Goal: Task Accomplishment & Management: Use online tool/utility

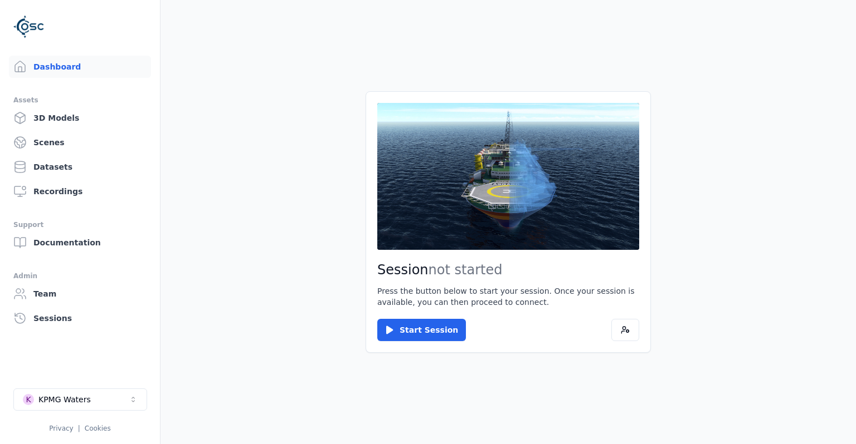
click at [420, 334] on button "Start Session" at bounding box center [421, 330] width 89 height 22
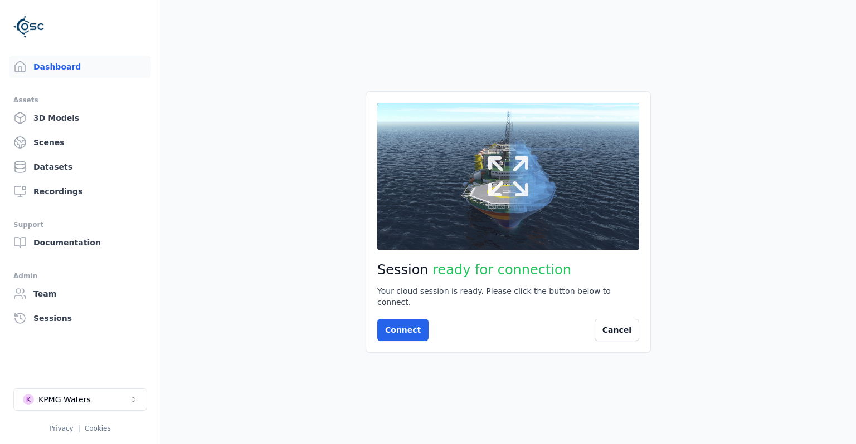
click at [527, 171] on icon at bounding box center [508, 177] width 40 height 40
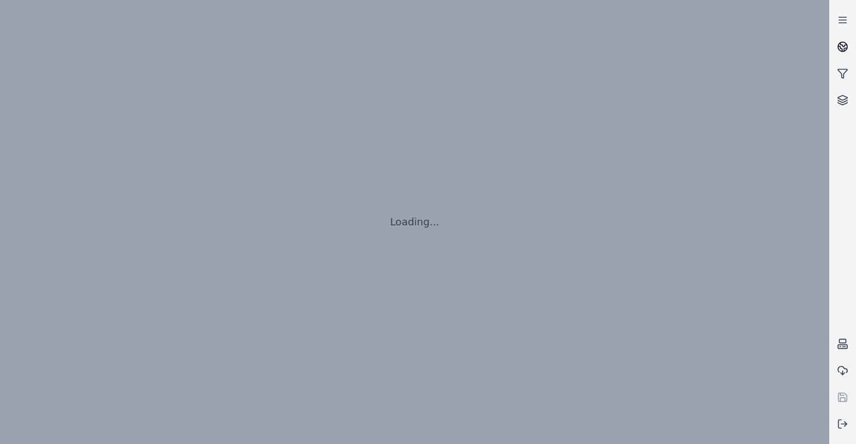
click at [842, 42] on circle at bounding box center [842, 46] width 9 height 9
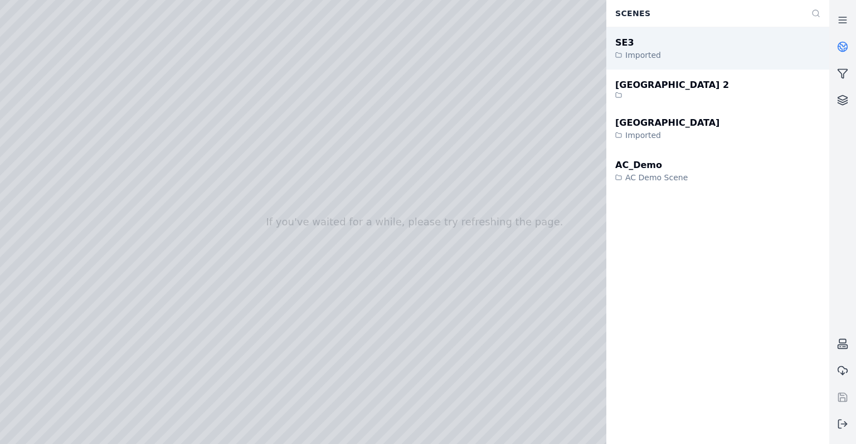
click at [681, 46] on div "SE3 Imported" at bounding box center [717, 48] width 223 height 42
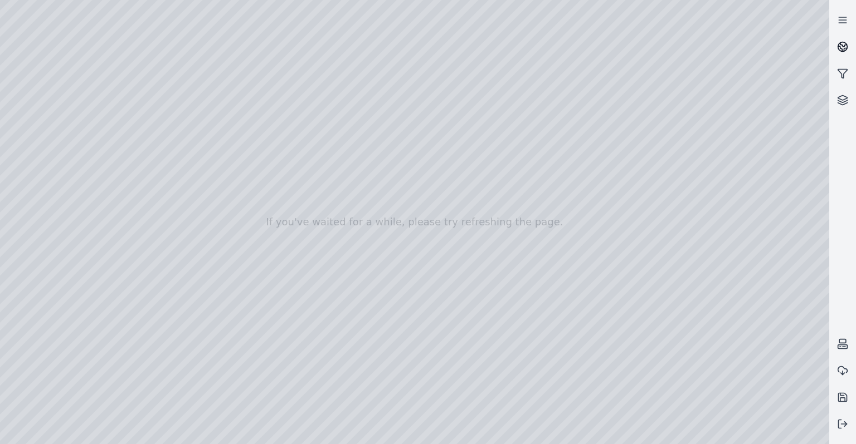
click at [839, 42] on icon at bounding box center [842, 46] width 11 height 11
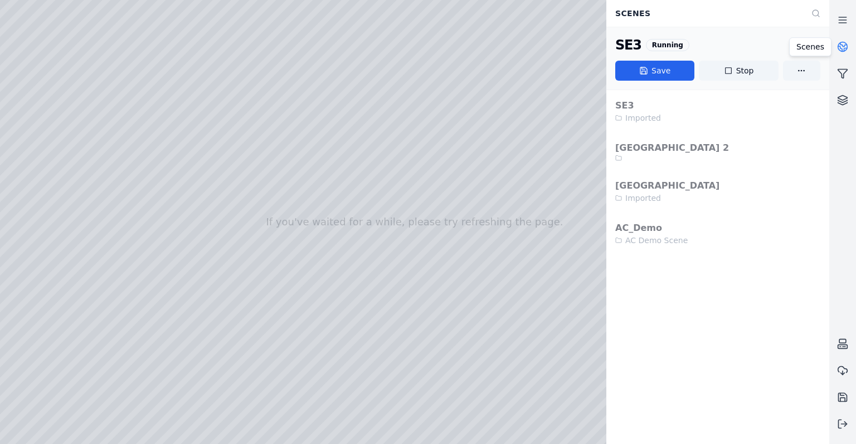
click at [495, 175] on div at bounding box center [414, 222] width 829 height 444
drag, startPoint x: 493, startPoint y: 177, endPoint x: 338, endPoint y: 207, distance: 158.7
drag, startPoint x: 278, startPoint y: 158, endPoint x: 204, endPoint y: 137, distance: 76.9
drag, startPoint x: 251, startPoint y: 126, endPoint x: 187, endPoint y: 101, distance: 69.0
drag, startPoint x: 270, startPoint y: 187, endPoint x: 291, endPoint y: 240, distance: 57.2
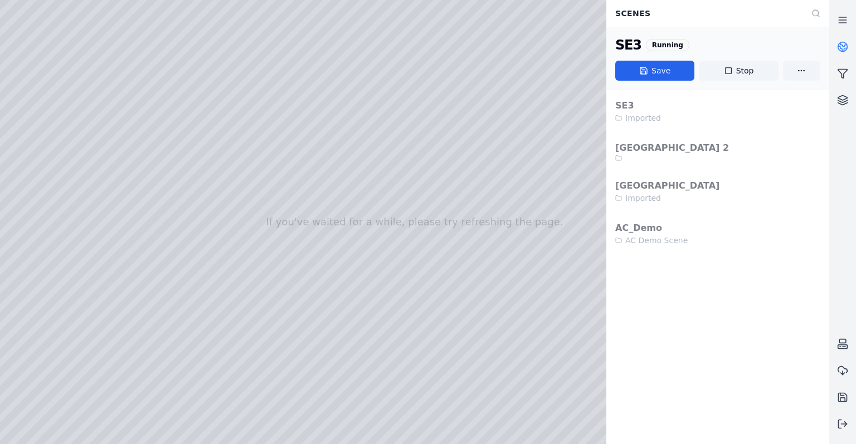
drag, startPoint x: 378, startPoint y: 290, endPoint x: 378, endPoint y: 430, distance: 139.8
drag, startPoint x: 387, startPoint y: 241, endPoint x: 382, endPoint y: 394, distance: 153.2
drag, startPoint x: 306, startPoint y: 157, endPoint x: 306, endPoint y: 174, distance: 17.3
drag, startPoint x: 339, startPoint y: 267, endPoint x: 334, endPoint y: 304, distance: 37.0
drag, startPoint x: 329, startPoint y: 97, endPoint x: 386, endPoint y: 419, distance: 326.9
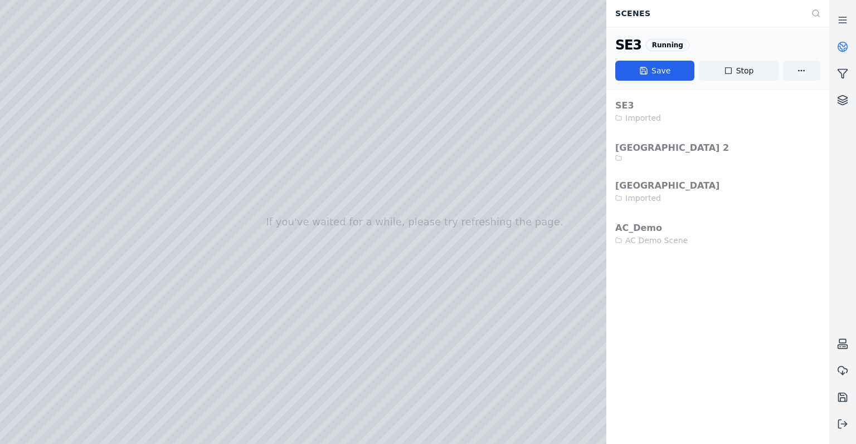
drag, startPoint x: 377, startPoint y: 306, endPoint x: 351, endPoint y: 233, distance: 77.3
drag, startPoint x: 340, startPoint y: 255, endPoint x: 339, endPoint y: 413, distance: 157.6
drag, startPoint x: 445, startPoint y: 401, endPoint x: 430, endPoint y: 433, distance: 35.6
drag, startPoint x: 442, startPoint y: 259, endPoint x: 451, endPoint y: 314, distance: 55.9
drag, startPoint x: 434, startPoint y: 174, endPoint x: 389, endPoint y: 420, distance: 249.7
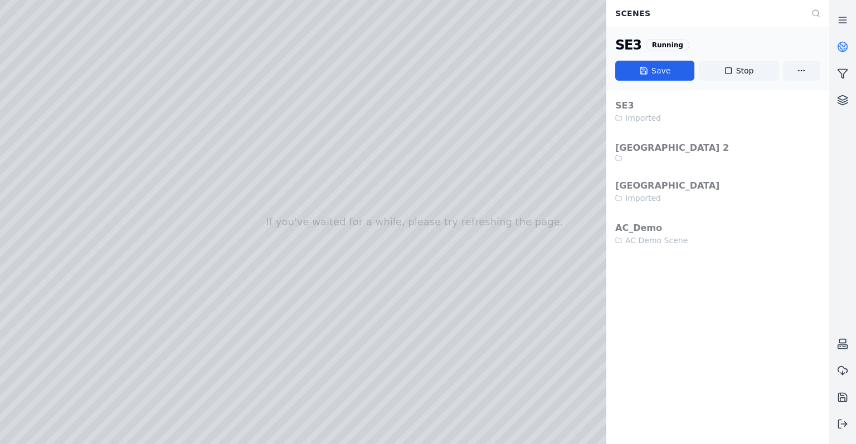
drag, startPoint x: 429, startPoint y: 182, endPoint x: 400, endPoint y: 404, distance: 224.1
drag, startPoint x: 333, startPoint y: 240, endPoint x: 335, endPoint y: 398, distance: 158.2
drag, startPoint x: 336, startPoint y: 342, endPoint x: 326, endPoint y: 356, distance: 17.2
click at [326, 355] on div at bounding box center [414, 222] width 829 height 444
drag, startPoint x: 338, startPoint y: 332, endPoint x: 353, endPoint y: 309, distance: 28.1
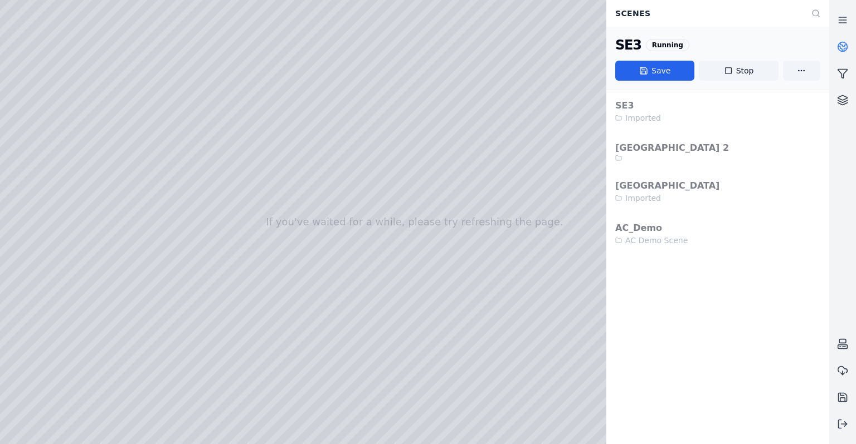
drag, startPoint x: 311, startPoint y: 271, endPoint x: 354, endPoint y: 382, distance: 119.6
drag, startPoint x: 410, startPoint y: 260, endPoint x: 420, endPoint y: 266, distance: 11.7
click at [420, 266] on div at bounding box center [414, 222] width 829 height 444
click at [839, 47] on icon at bounding box center [842, 46] width 11 height 11
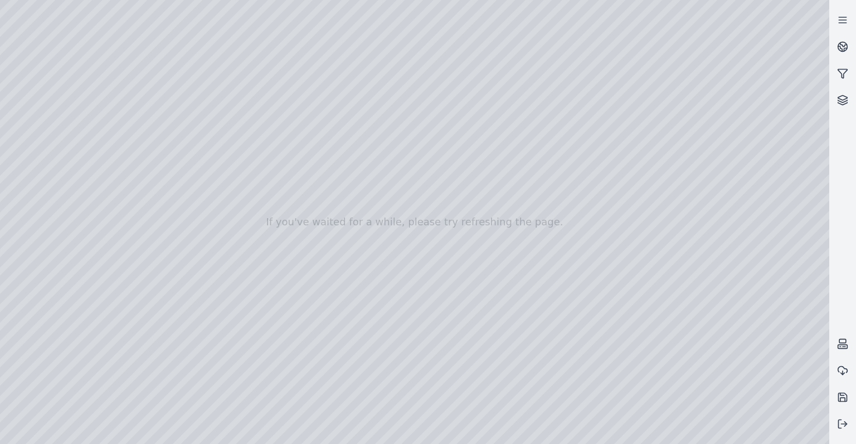
drag, startPoint x: 524, startPoint y: 318, endPoint x: 605, endPoint y: 360, distance: 90.9
drag, startPoint x: 509, startPoint y: 226, endPoint x: 730, endPoint y: 169, distance: 228.4
drag, startPoint x: 574, startPoint y: 258, endPoint x: 436, endPoint y: 322, distance: 151.8
drag, startPoint x: 623, startPoint y: 294, endPoint x: 165, endPoint y: 245, distance: 460.5
drag, startPoint x: 570, startPoint y: 226, endPoint x: 196, endPoint y: 300, distance: 381.4
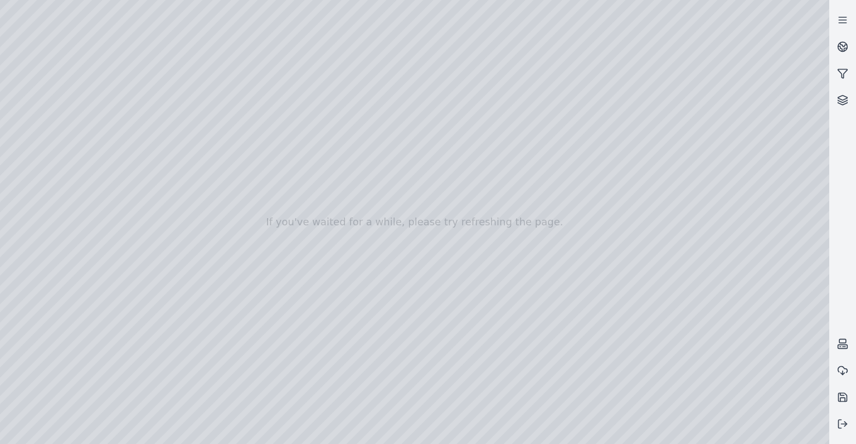
drag, startPoint x: 490, startPoint y: 221, endPoint x: 435, endPoint y: 345, distance: 136.4
drag, startPoint x: 373, startPoint y: 366, endPoint x: 446, endPoint y: 175, distance: 204.3
drag, startPoint x: 330, startPoint y: 390, endPoint x: 473, endPoint y: 137, distance: 291.3
drag, startPoint x: 182, startPoint y: 277, endPoint x: 429, endPoint y: 284, distance: 246.9
drag, startPoint x: 627, startPoint y: 189, endPoint x: 311, endPoint y: 407, distance: 384.1
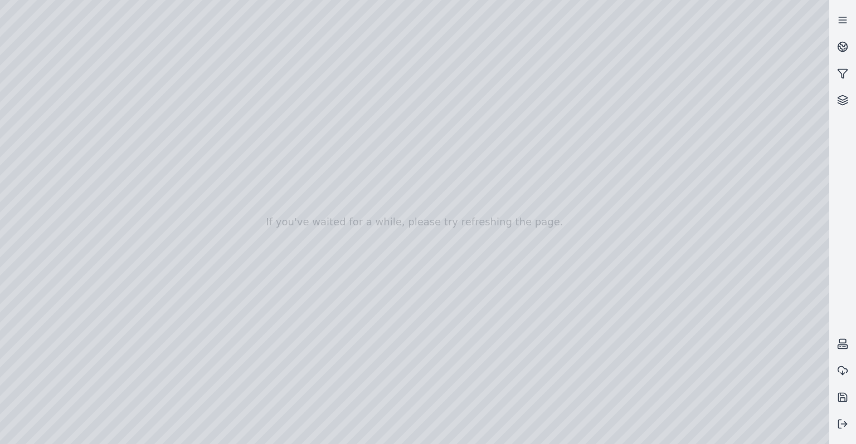
drag, startPoint x: 380, startPoint y: 184, endPoint x: 404, endPoint y: 231, distance: 52.1
click at [382, 325] on div at bounding box center [414, 222] width 829 height 444
drag, startPoint x: 390, startPoint y: 324, endPoint x: 373, endPoint y: 240, distance: 86.4
drag, startPoint x: 470, startPoint y: 252, endPoint x: 470, endPoint y: 237, distance: 14.5
drag, startPoint x: 521, startPoint y: 150, endPoint x: 734, endPoint y: 120, distance: 214.8
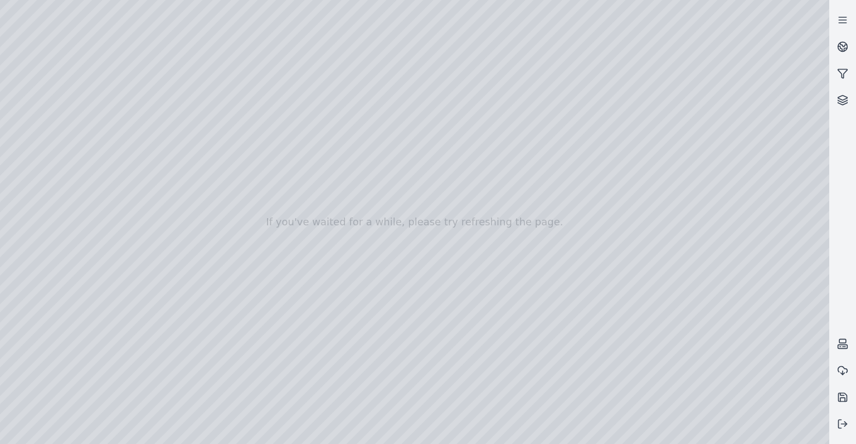
drag, startPoint x: 330, startPoint y: 238, endPoint x: 659, endPoint y: 252, distance: 329.5
drag, startPoint x: 422, startPoint y: 398, endPoint x: 615, endPoint y: 294, distance: 219.3
drag, startPoint x: 211, startPoint y: 335, endPoint x: 396, endPoint y: 320, distance: 185.6
drag, startPoint x: 281, startPoint y: 291, endPoint x: 467, endPoint y: 246, distance: 191.3
drag, startPoint x: 578, startPoint y: 173, endPoint x: 539, endPoint y: 233, distance: 71.4
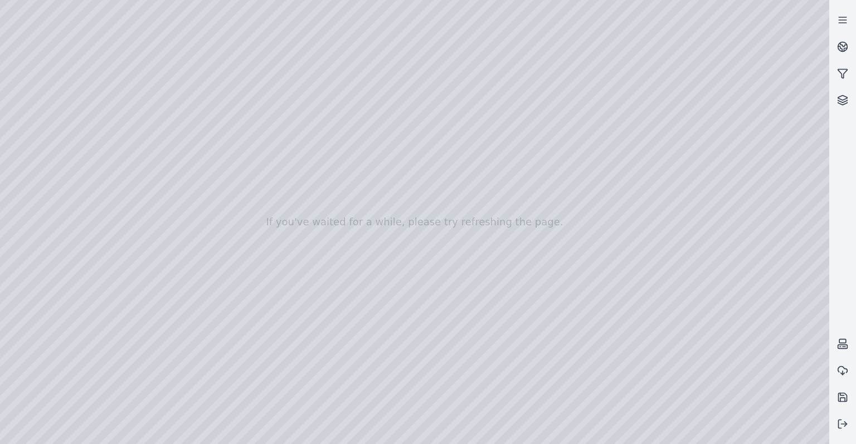
drag, startPoint x: 541, startPoint y: 267, endPoint x: 543, endPoint y: 297, distance: 30.1
click at [40, 96] on div at bounding box center [414, 222] width 829 height 444
click at [41, 180] on div at bounding box center [414, 222] width 829 height 444
click at [45, 242] on div at bounding box center [414, 222] width 829 height 444
click at [137, 125] on div at bounding box center [414, 222] width 829 height 444
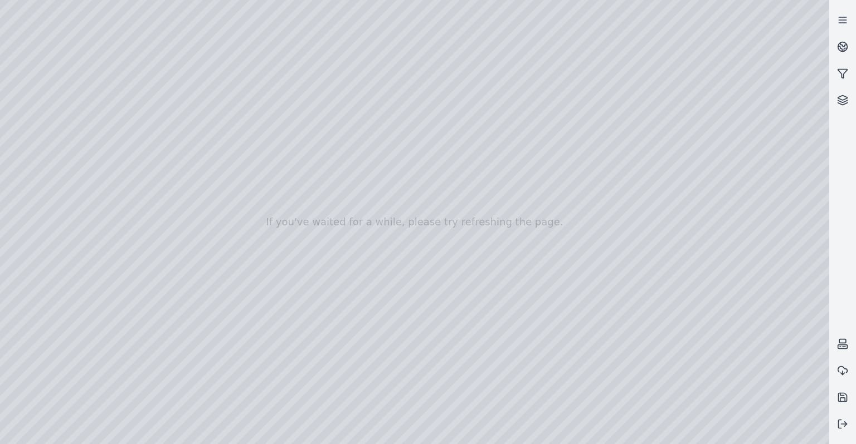
click at [139, 144] on div at bounding box center [414, 222] width 829 height 444
drag, startPoint x: 419, startPoint y: 322, endPoint x: 406, endPoint y: 366, distance: 45.5
click at [157, 133] on div at bounding box center [414, 222] width 829 height 444
click at [159, 123] on div at bounding box center [414, 222] width 829 height 444
click at [153, 134] on div at bounding box center [414, 222] width 829 height 444
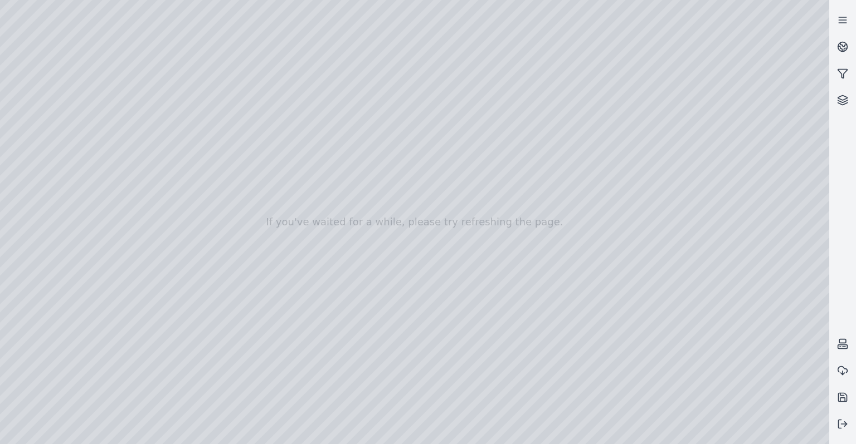
click at [444, 239] on div at bounding box center [414, 222] width 829 height 444
drag, startPoint x: 320, startPoint y: 172, endPoint x: 531, endPoint y: 297, distance: 245.8
drag, startPoint x: 477, startPoint y: 275, endPoint x: 550, endPoint y: 257, distance: 75.1
drag, startPoint x: 520, startPoint y: 284, endPoint x: 507, endPoint y: 140, distance: 144.8
click at [578, 242] on div at bounding box center [414, 222] width 829 height 444
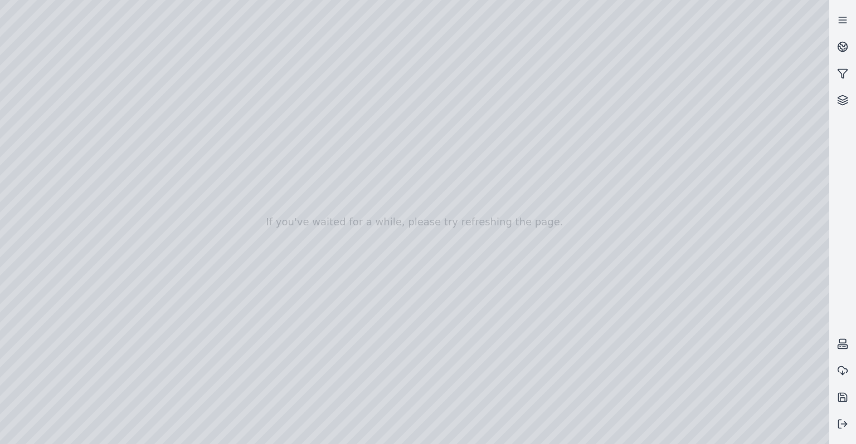
click at [729, 71] on div at bounding box center [414, 222] width 829 height 444
click at [845, 22] on icon at bounding box center [842, 19] width 11 height 11
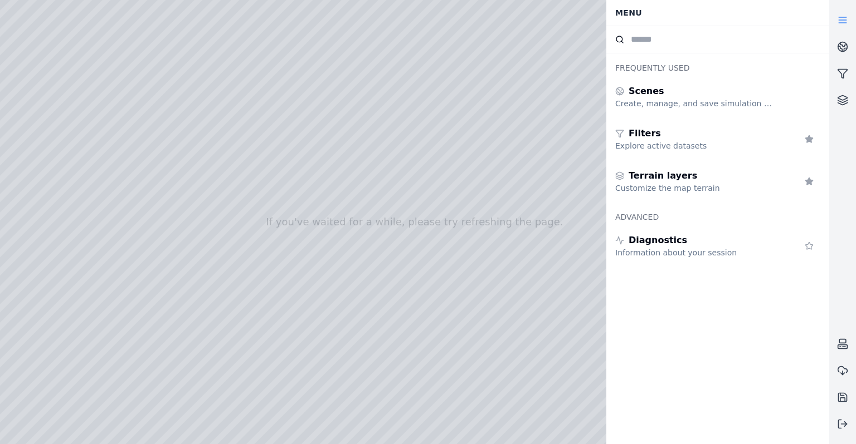
click at [845, 22] on icon at bounding box center [842, 19] width 11 height 11
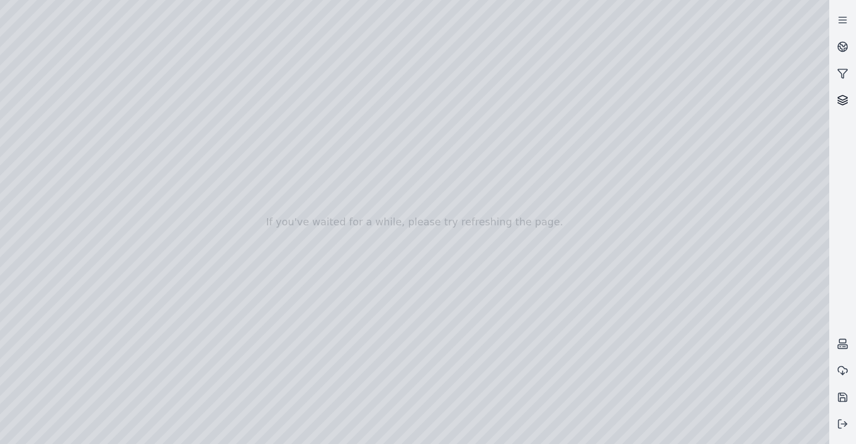
click at [844, 107] on link at bounding box center [842, 100] width 27 height 27
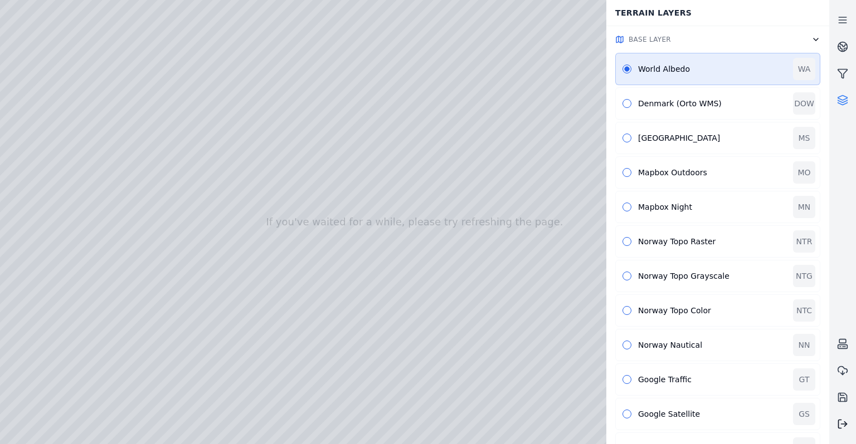
click at [837, 427] on icon at bounding box center [842, 424] width 11 height 11
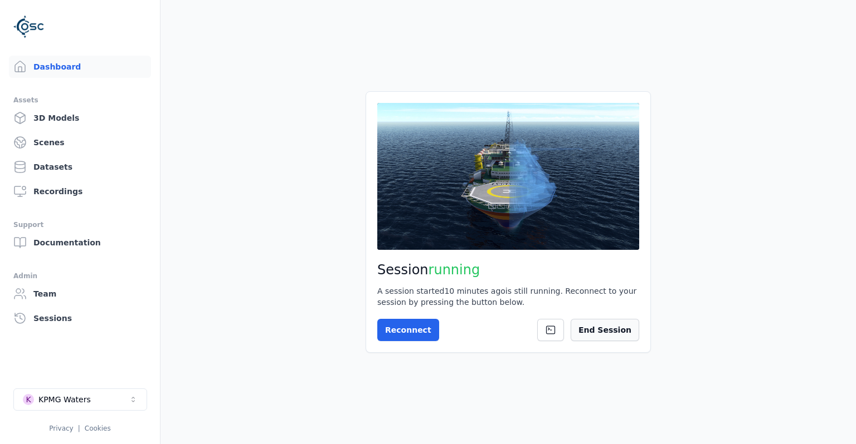
click at [605, 334] on button "End Session" at bounding box center [604, 330] width 69 height 22
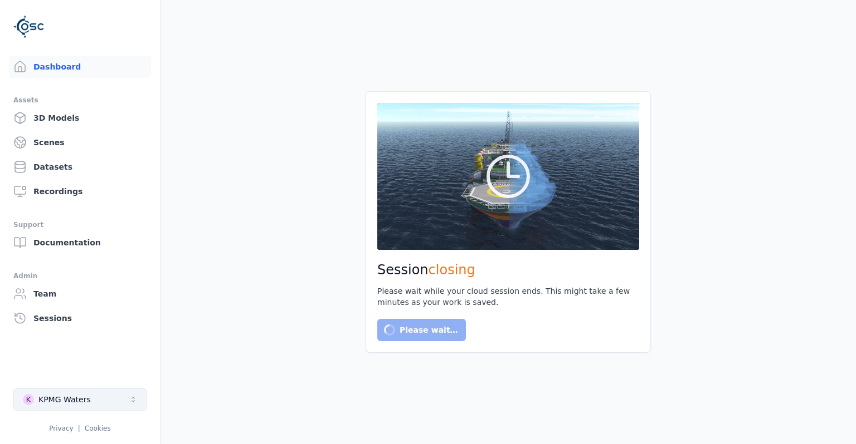
click at [129, 395] on icon "Select a workspace" at bounding box center [133, 399] width 9 height 9
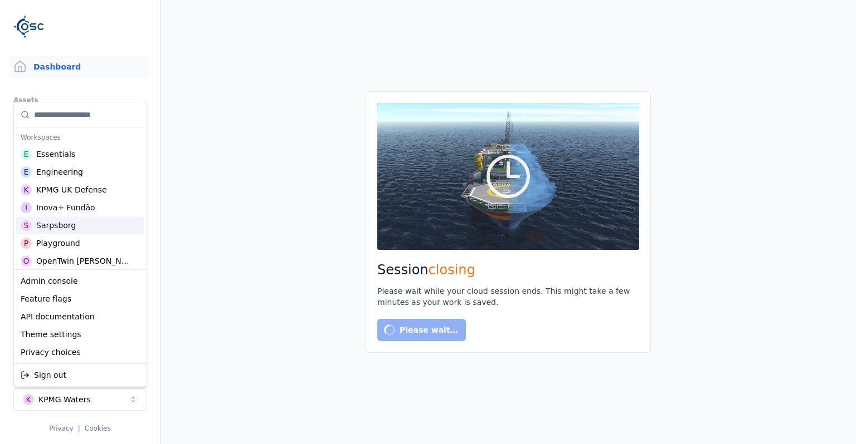
scroll to position [291, 0]
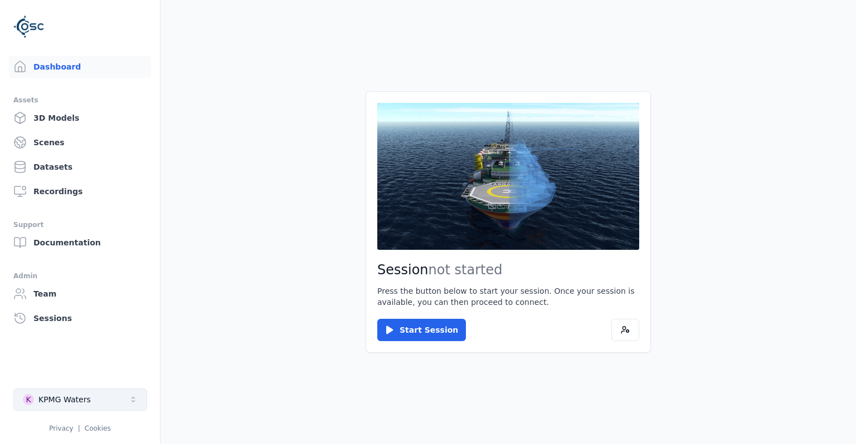
click at [121, 396] on button "K KPMG Waters" at bounding box center [80, 400] width 134 height 22
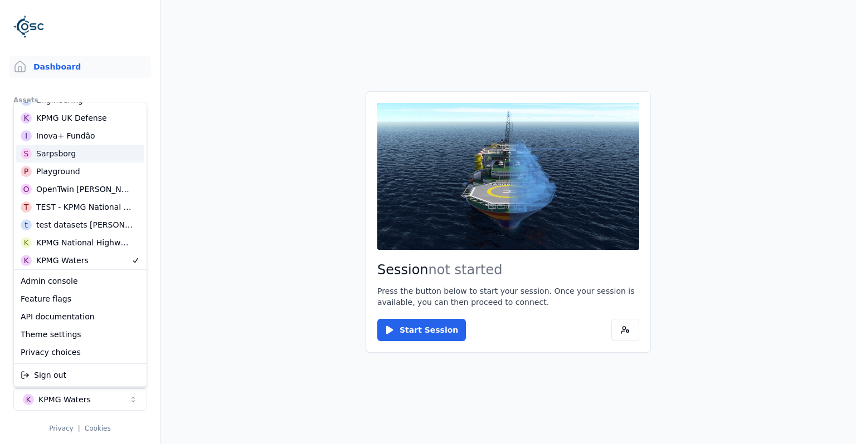
scroll to position [144, 0]
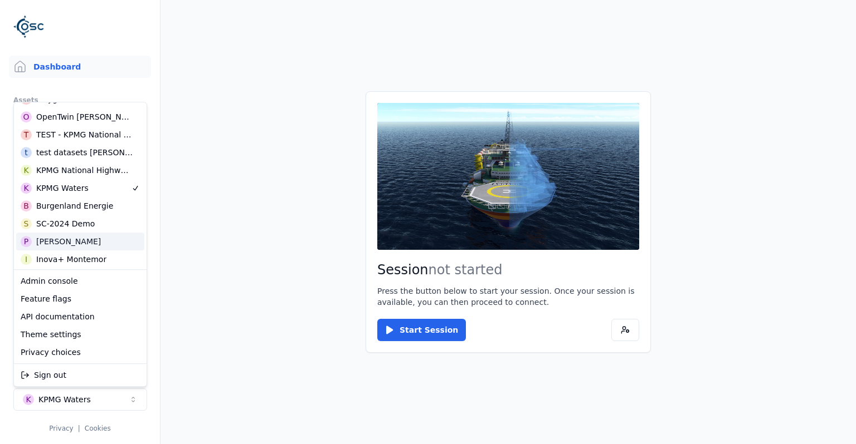
click at [77, 237] on div "P [PERSON_NAME]" at bounding box center [80, 242] width 128 height 18
click at [223, 298] on html "Dashboard Assets 3D Models Scenes Datasets Recordings Support Documentation Adm…" at bounding box center [428, 222] width 856 height 444
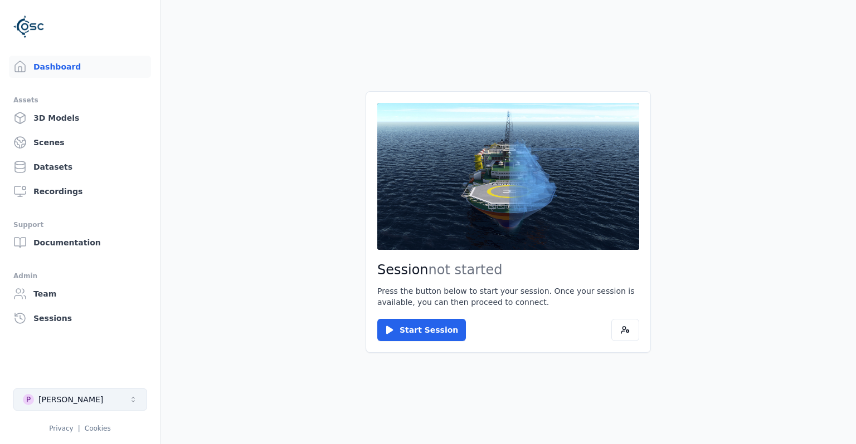
click at [94, 397] on button "P [PERSON_NAME]" at bounding box center [80, 400] width 134 height 22
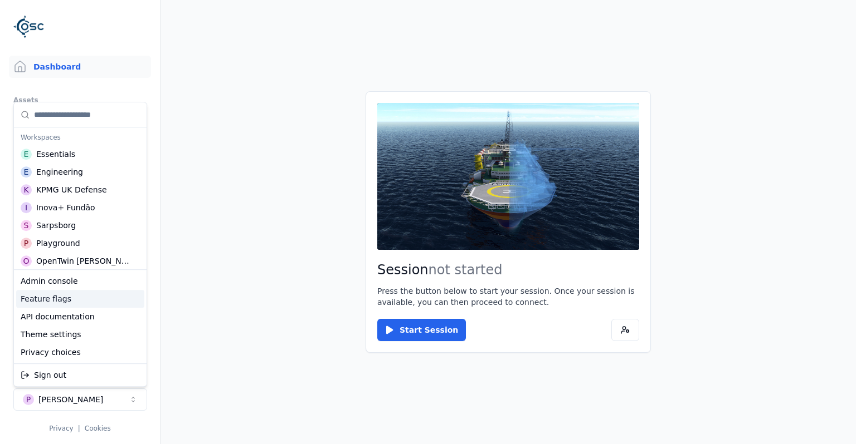
click at [68, 303] on div "Feature flags" at bounding box center [80, 299] width 128 height 18
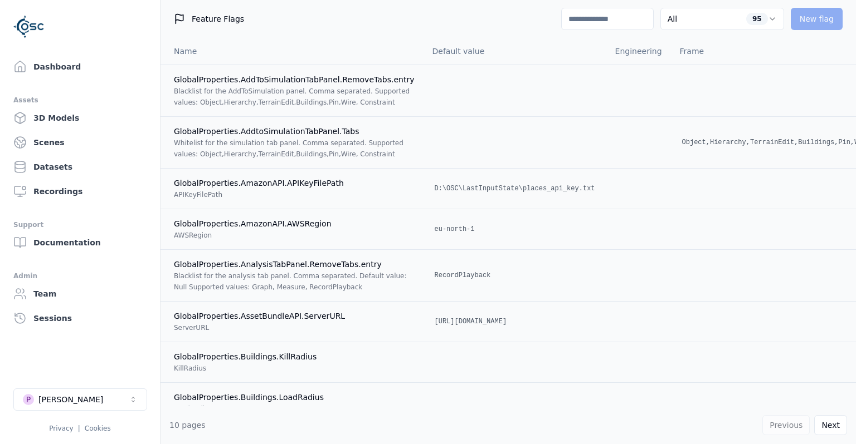
click at [623, 24] on input at bounding box center [607, 19] width 92 height 22
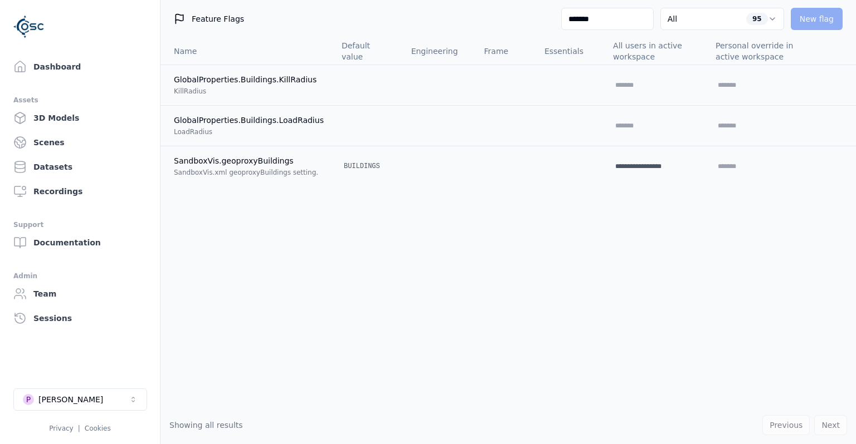
drag, startPoint x: 558, startPoint y: 14, endPoint x: 531, endPoint y: 13, distance: 26.8
click at [561, 13] on input "*******" at bounding box center [607, 19] width 92 height 22
type input "***"
select select "****"
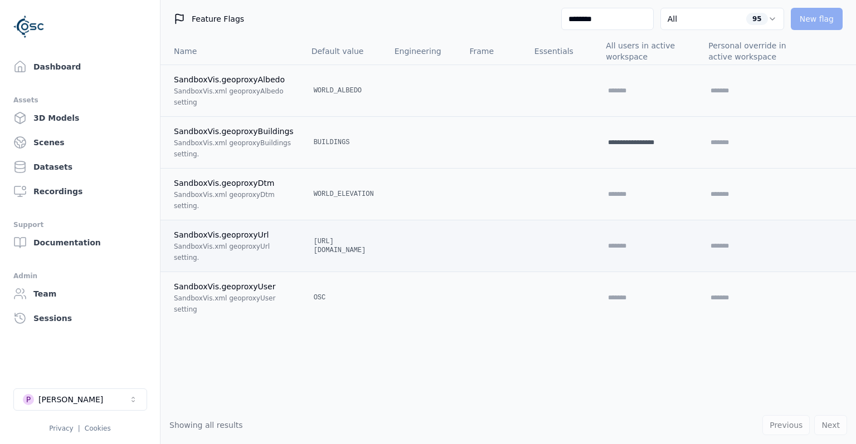
type input "********"
click at [377, 250] on div "[URL][DOMAIN_NAME]" at bounding box center [343, 246] width 65 height 22
click at [377, 251] on div "[URL][DOMAIN_NAME]" at bounding box center [343, 246] width 65 height 22
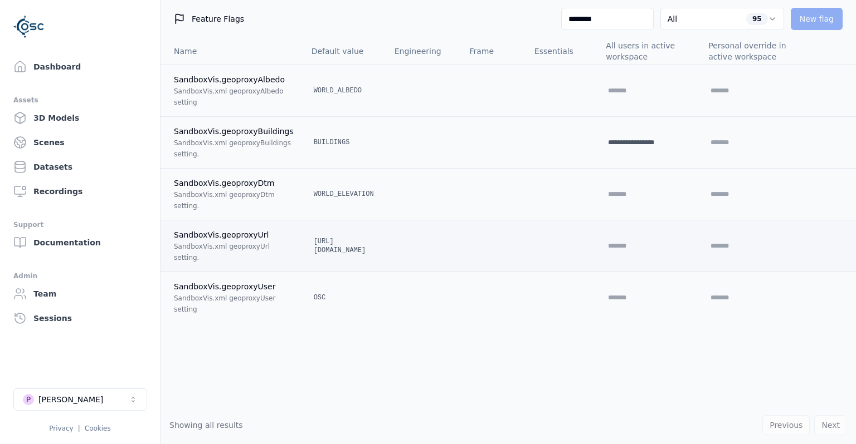
click at [377, 251] on div "[URL][DOMAIN_NAME]" at bounding box center [343, 246] width 65 height 22
click at [359, 255] on div "[URL][DOMAIN_NAME]" at bounding box center [343, 246] width 65 height 22
click at [359, 250] on div "[URL][DOMAIN_NAME]" at bounding box center [343, 246] width 65 height 22
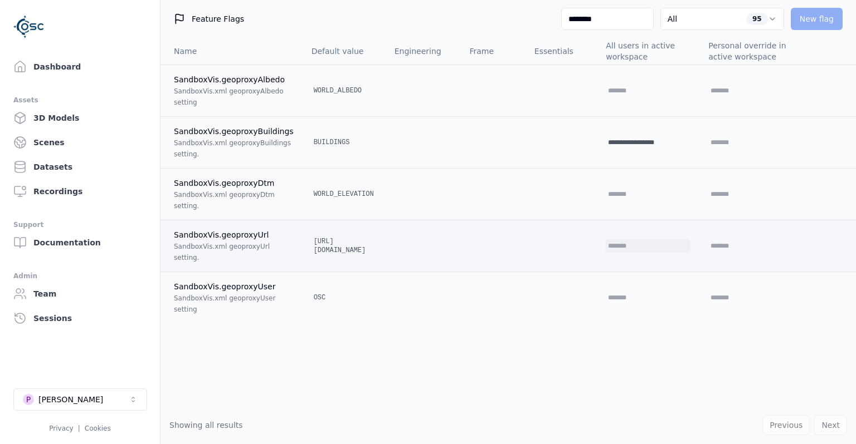
click at [614, 246] on input "text" at bounding box center [640, 246] width 71 height 13
drag, startPoint x: 636, startPoint y: 246, endPoint x: 532, endPoint y: 246, distance: 104.2
click at [602, 246] on input "**********" at bounding box center [641, 246] width 78 height 13
click at [682, 246] on icon at bounding box center [686, 246] width 9 height 9
click at [654, 249] on input "**********" at bounding box center [641, 246] width 78 height 13
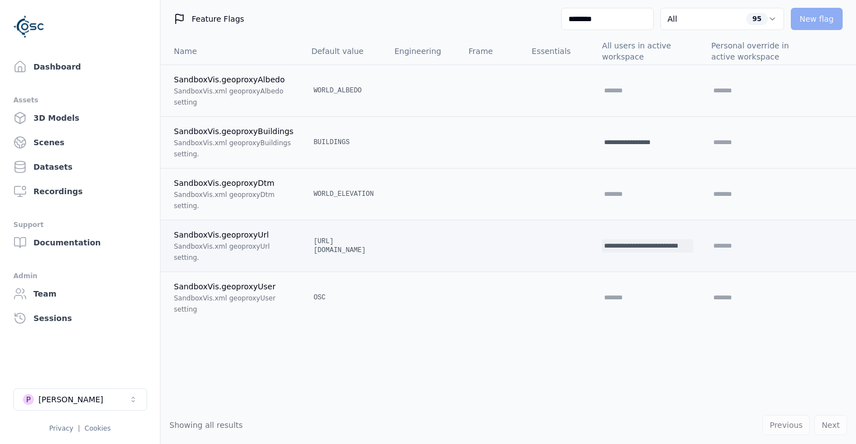
scroll to position [0, 25]
drag, startPoint x: 628, startPoint y: 245, endPoint x: 732, endPoint y: 244, distance: 104.2
click at [680, 244] on input "**********" at bounding box center [641, 246] width 78 height 13
click at [653, 246] on input "**********" at bounding box center [641, 246] width 78 height 13
drag, startPoint x: 676, startPoint y: 244, endPoint x: 565, endPoint y: 246, distance: 111.4
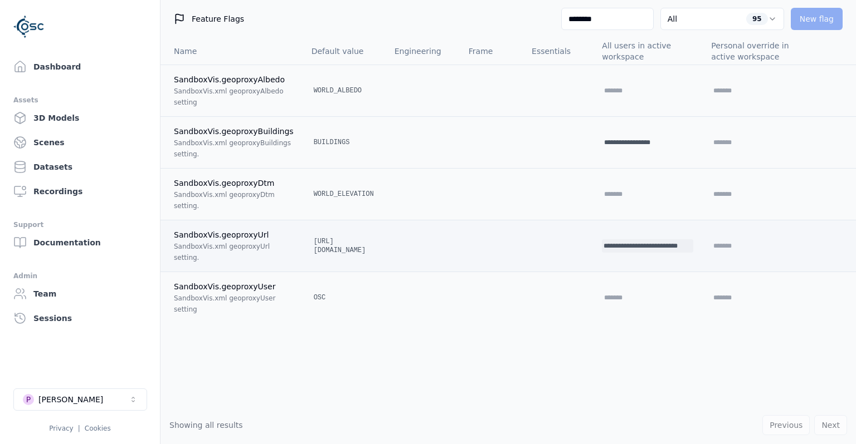
click at [602, 246] on div "**********" at bounding box center [647, 246] width 91 height 13
click at [637, 246] on input "**********" at bounding box center [641, 246] width 78 height 13
type input "**********"
click at [673, 248] on input "**********" at bounding box center [641, 246] width 78 height 13
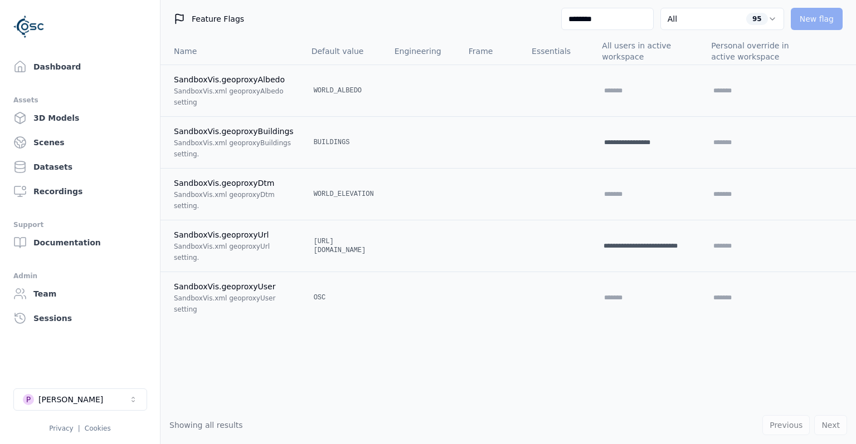
click at [257, 360] on div "**********" at bounding box center [507, 222] width 695 height 369
click at [99, 394] on button "P [PERSON_NAME]" at bounding box center [80, 400] width 134 height 22
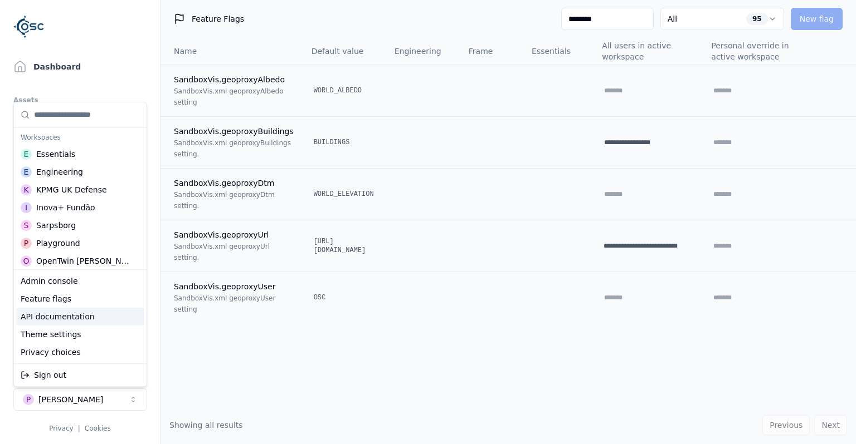
click at [384, 373] on html "**********" at bounding box center [428, 222] width 856 height 444
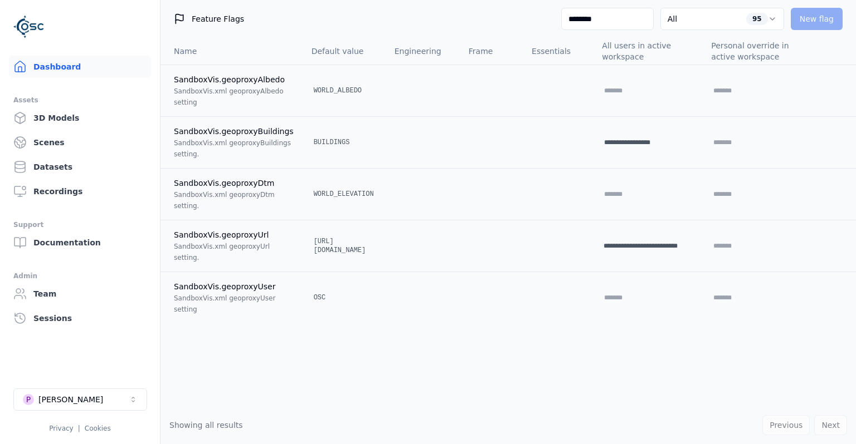
click at [89, 64] on link "Dashboard" at bounding box center [80, 67] width 142 height 22
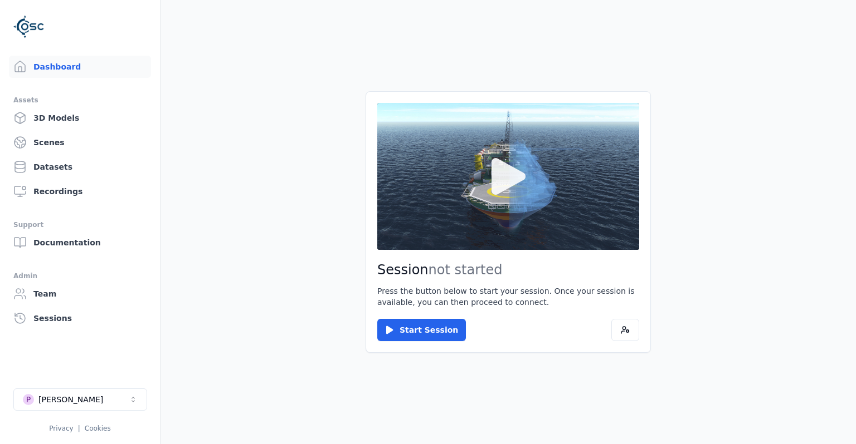
click at [453, 221] on button at bounding box center [508, 176] width 262 height 147
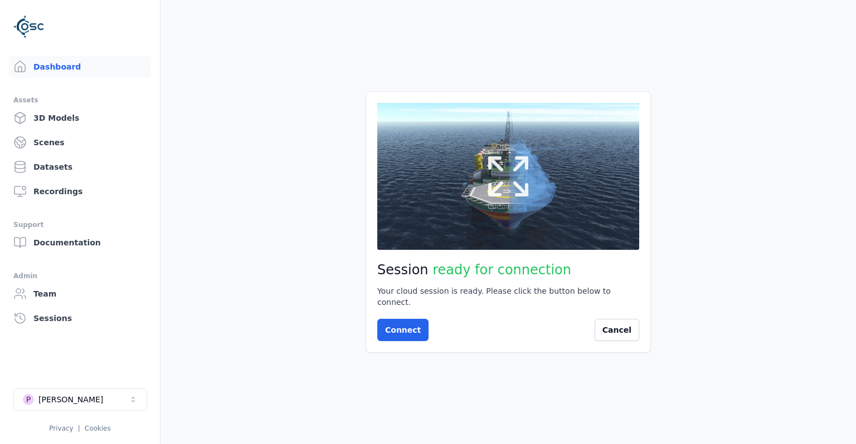
click at [497, 186] on icon at bounding box center [507, 176] width 53 height 53
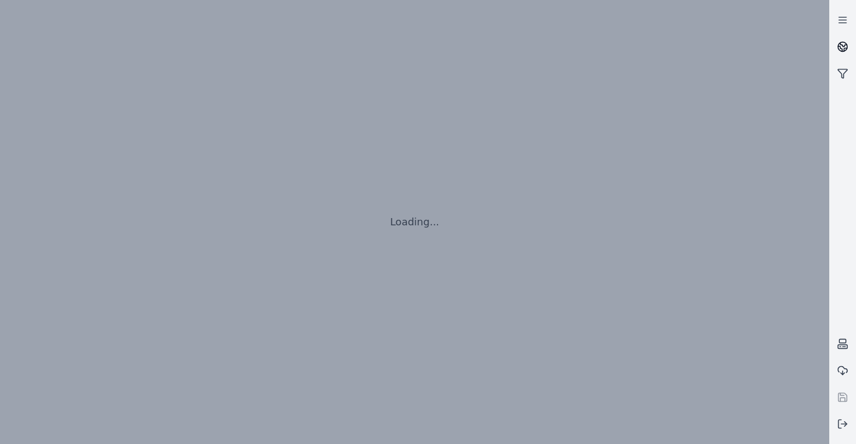
click at [845, 55] on link at bounding box center [842, 46] width 27 height 27
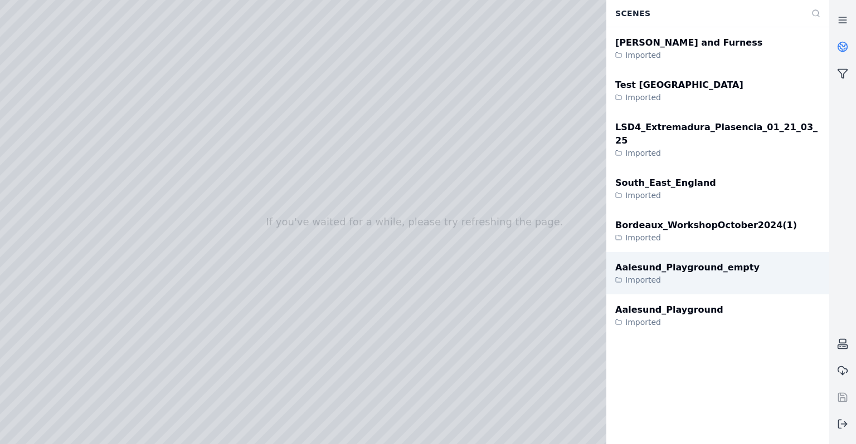
click at [677, 275] on div "Imported" at bounding box center [687, 280] width 144 height 11
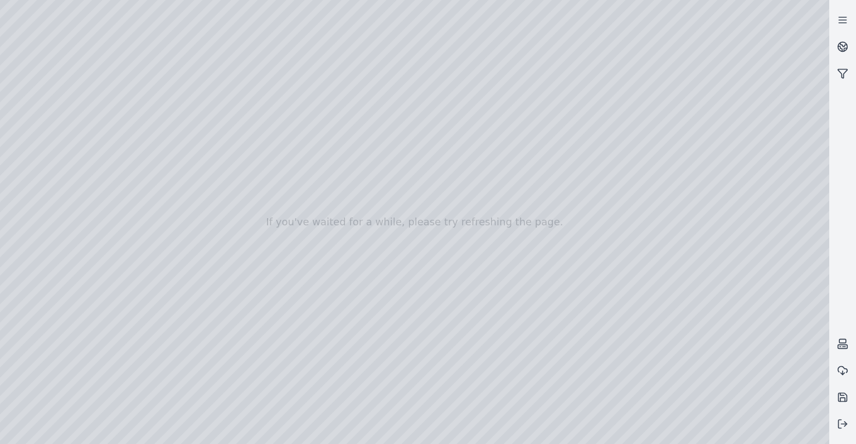
click at [29, 99] on div at bounding box center [414, 222] width 829 height 444
click at [30, 108] on div at bounding box center [414, 222] width 829 height 444
click at [32, 95] on div at bounding box center [414, 222] width 829 height 444
click at [29, 113] on div at bounding box center [414, 222] width 829 height 444
click at [46, 246] on div at bounding box center [414, 222] width 829 height 444
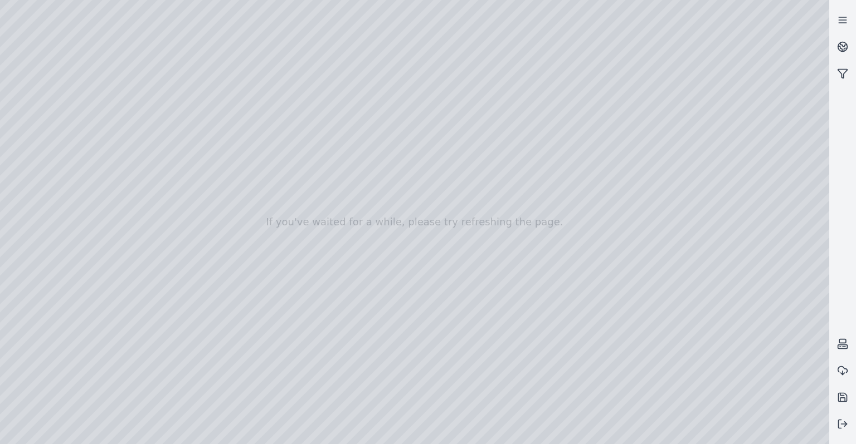
click at [139, 129] on div at bounding box center [414, 222] width 829 height 444
click at [136, 145] on div at bounding box center [414, 222] width 829 height 444
click at [470, 246] on div at bounding box center [414, 222] width 829 height 444
drag, startPoint x: 427, startPoint y: 256, endPoint x: 477, endPoint y: 199, distance: 75.3
click at [40, 130] on div at bounding box center [414, 222] width 829 height 444
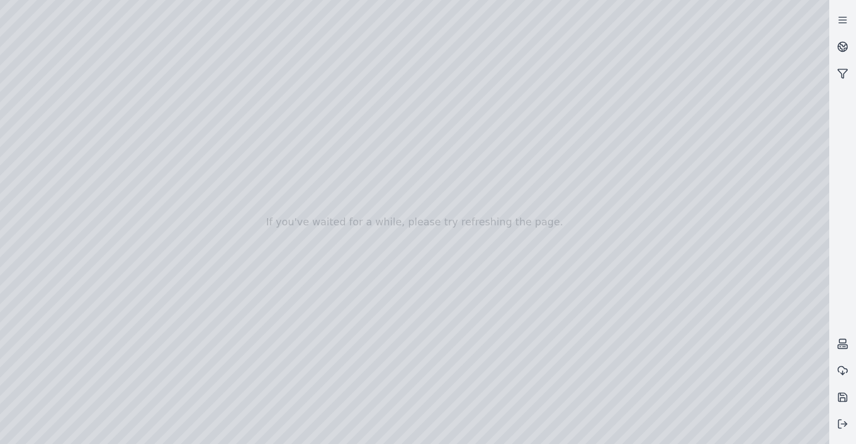
click at [35, 93] on div at bounding box center [414, 222] width 829 height 444
click at [33, 116] on div at bounding box center [414, 222] width 829 height 444
click at [34, 128] on div at bounding box center [414, 222] width 829 height 444
click at [193, 157] on div at bounding box center [414, 222] width 829 height 444
click at [199, 160] on div at bounding box center [414, 222] width 829 height 444
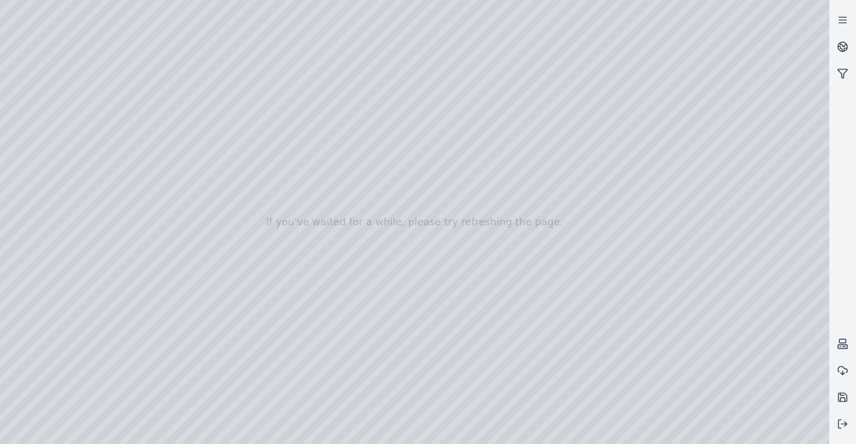
drag, startPoint x: 423, startPoint y: 235, endPoint x: 612, endPoint y: 227, distance: 189.0
click at [26, 177] on div at bounding box center [414, 222] width 829 height 444
click at [43, 244] on div at bounding box center [414, 222] width 829 height 444
click at [139, 122] on div at bounding box center [414, 222] width 829 height 444
click at [143, 146] on div at bounding box center [414, 222] width 829 height 444
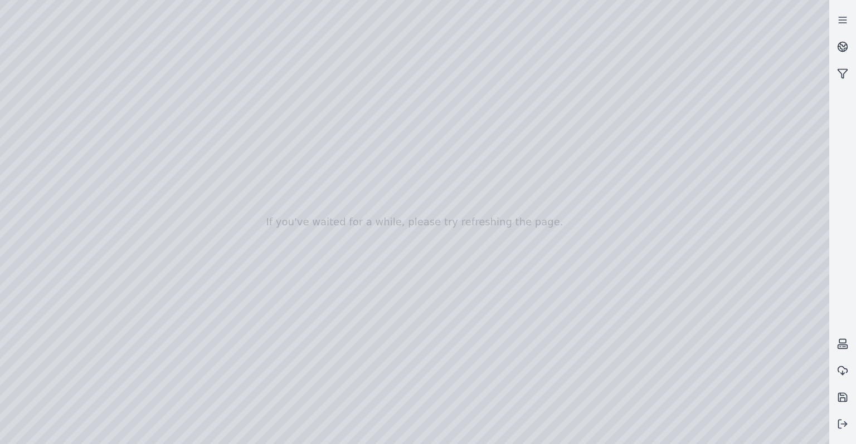
click at [450, 240] on div at bounding box center [414, 222] width 829 height 444
drag, startPoint x: 460, startPoint y: 246, endPoint x: 388, endPoint y: 174, distance: 101.6
drag, startPoint x: 436, startPoint y: 198, endPoint x: 463, endPoint y: 382, distance: 185.4
drag, startPoint x: 405, startPoint y: 166, endPoint x: 523, endPoint y: 409, distance: 270.3
drag, startPoint x: 373, startPoint y: 154, endPoint x: 466, endPoint y: 375, distance: 240.2
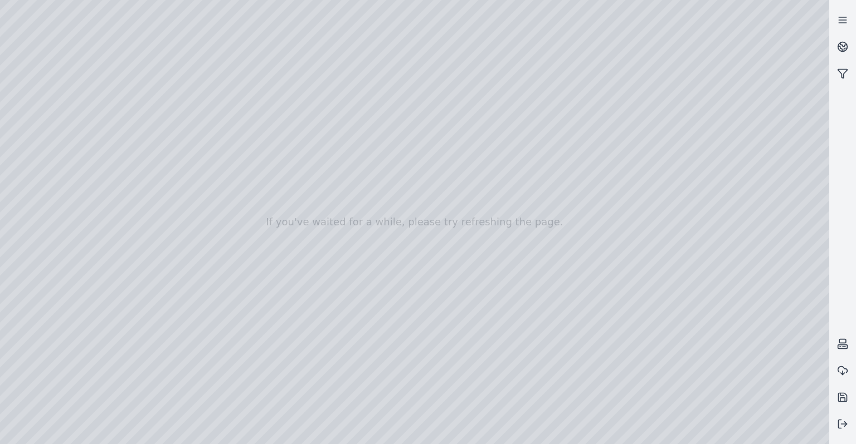
drag, startPoint x: 420, startPoint y: 243, endPoint x: 442, endPoint y: 353, distance: 111.3
drag, startPoint x: 375, startPoint y: 293, endPoint x: 595, endPoint y: 324, distance: 221.7
drag, startPoint x: 509, startPoint y: 348, endPoint x: 458, endPoint y: 211, distance: 146.6
click at [839, 428] on icon at bounding box center [842, 424] width 11 height 11
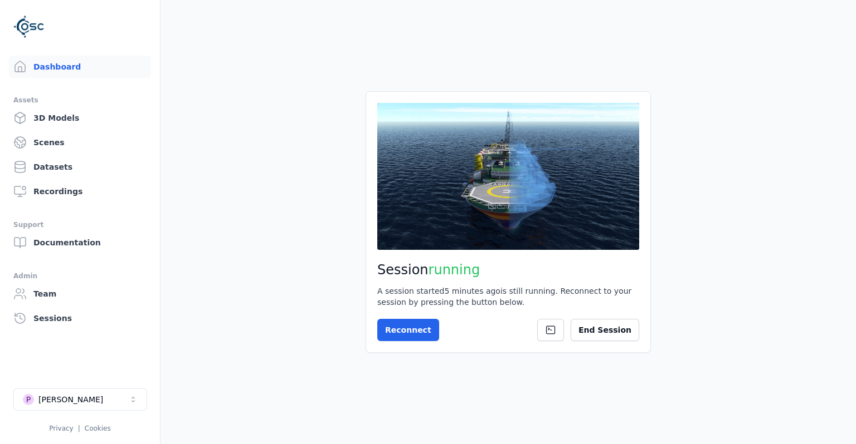
click at [69, 387] on li "P [PERSON_NAME] Demo Privacy | Cookies" at bounding box center [80, 411] width 160 height 62
click at [67, 395] on div "[PERSON_NAME]" at bounding box center [70, 399] width 65 height 11
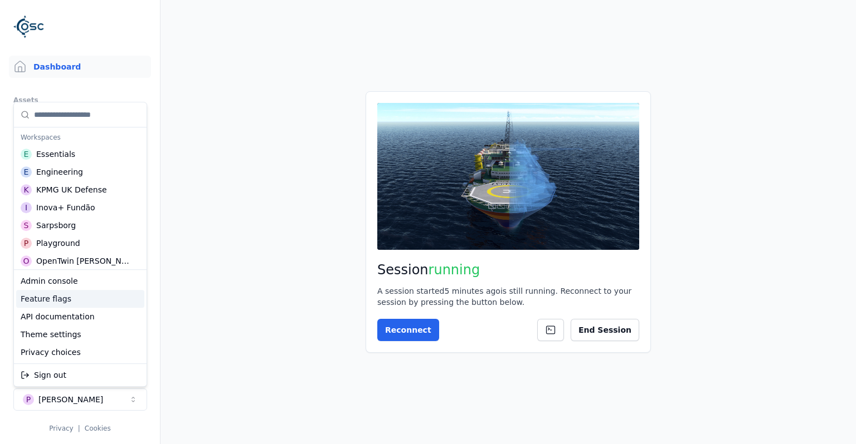
click at [62, 302] on div "Feature flags" at bounding box center [80, 299] width 128 height 18
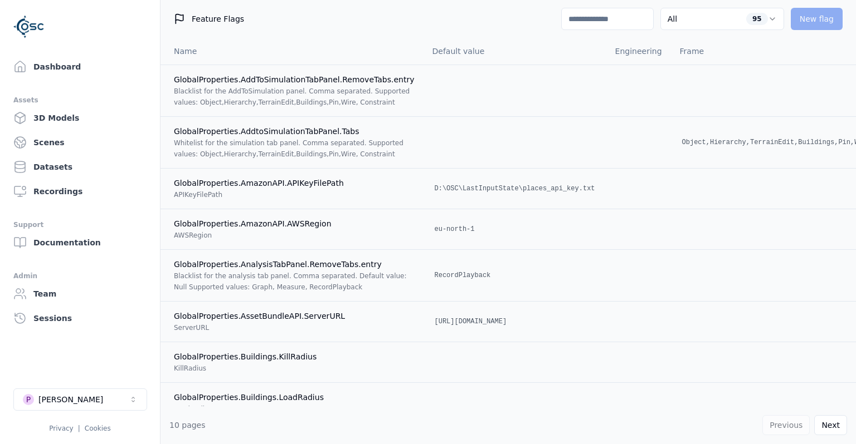
click at [646, 19] on input at bounding box center [607, 19] width 92 height 22
type input "**"
select select "****"
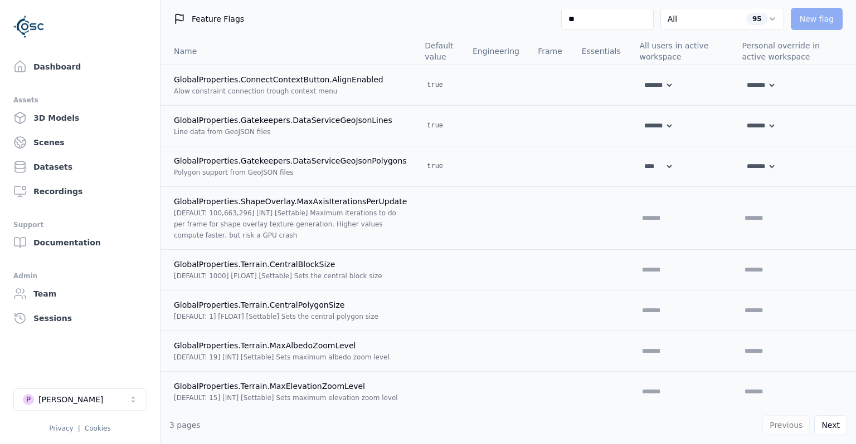
type input "*"
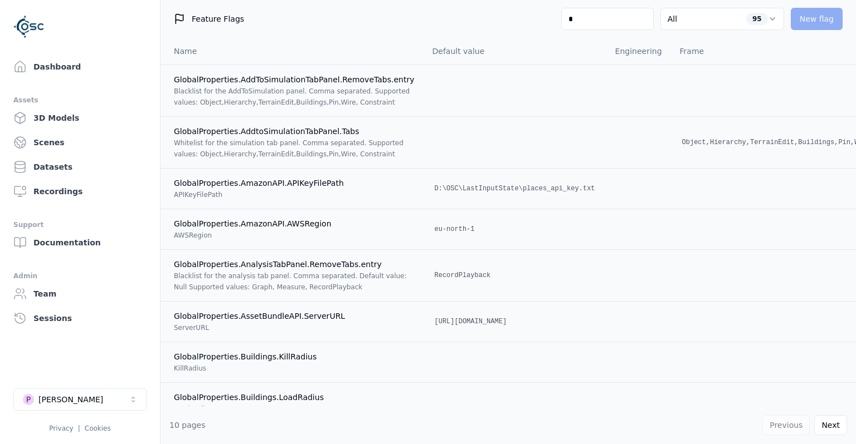
type input "**"
select select "****"
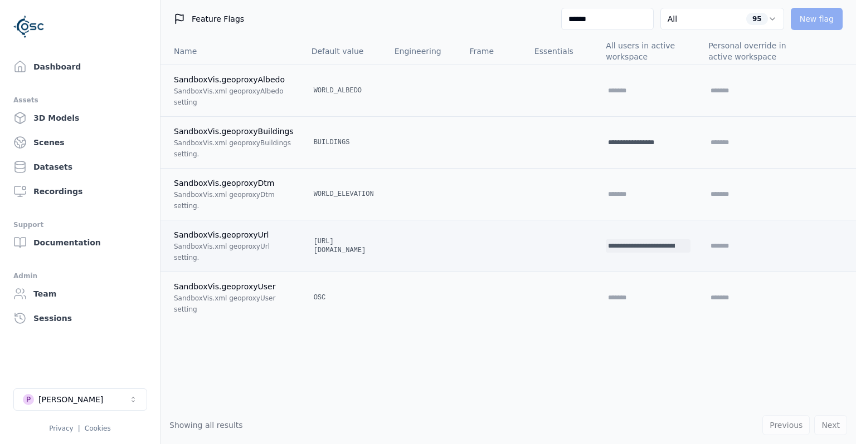
type input "******"
click at [631, 245] on input "**********" at bounding box center [640, 246] width 71 height 13
drag, startPoint x: 649, startPoint y: 246, endPoint x: 717, endPoint y: 246, distance: 67.4
click at [680, 246] on input "**********" at bounding box center [641, 246] width 78 height 13
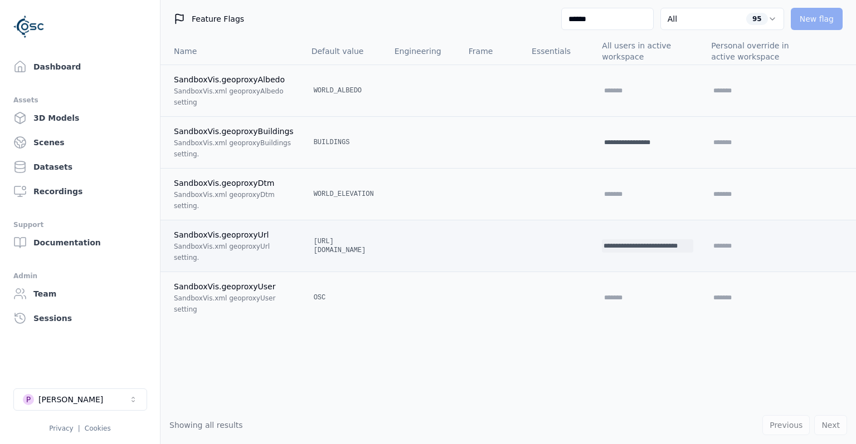
scroll to position [0, 0]
drag, startPoint x: 613, startPoint y: 244, endPoint x: 550, endPoint y: 245, distance: 62.9
click at [602, 245] on input "**********" at bounding box center [641, 246] width 78 height 13
click at [636, 247] on input "**********" at bounding box center [641, 246] width 78 height 13
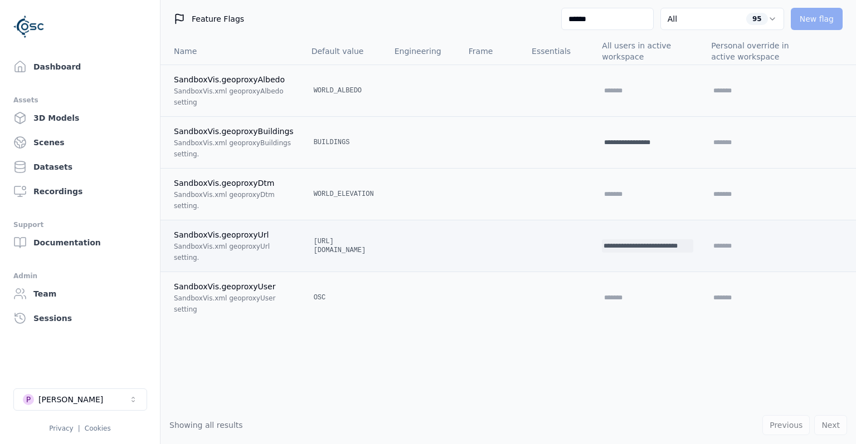
drag, startPoint x: 660, startPoint y: 247, endPoint x: 719, endPoint y: 248, distance: 58.5
click at [680, 248] on input "**********" at bounding box center [641, 246] width 78 height 13
click at [645, 238] on td "**********" at bounding box center [647, 246] width 109 height 52
click at [609, 251] on input "**********" at bounding box center [641, 246] width 78 height 13
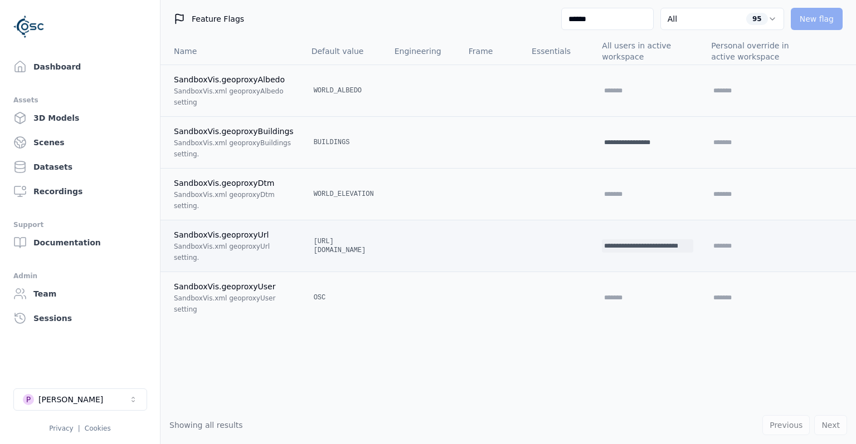
drag, startPoint x: 609, startPoint y: 251, endPoint x: 549, endPoint y: 250, distance: 60.2
click at [602, 250] on input "**********" at bounding box center [641, 246] width 78 height 13
click at [622, 248] on input "**********" at bounding box center [641, 246] width 78 height 13
drag, startPoint x: 668, startPoint y: 144, endPoint x: 636, endPoint y: 148, distance: 32.5
click at [636, 148] on input "**********" at bounding box center [637, 142] width 71 height 13
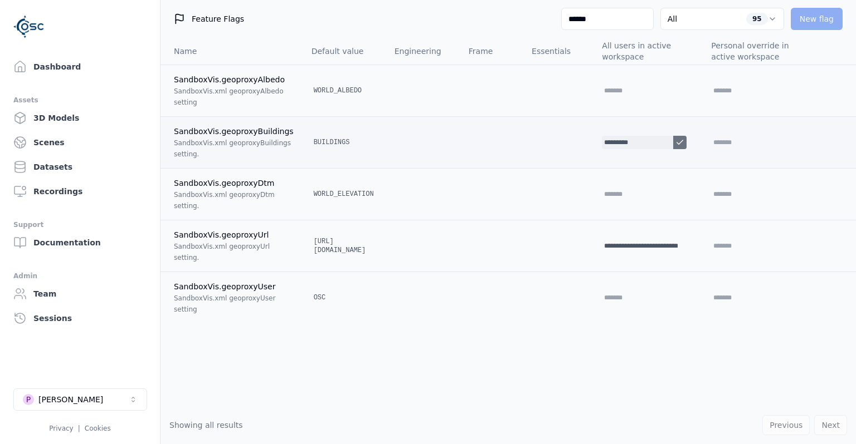
type input "*********"
click at [684, 141] on icon at bounding box center [679, 142] width 9 height 9
click at [86, 70] on link "Dashboard" at bounding box center [80, 67] width 142 height 22
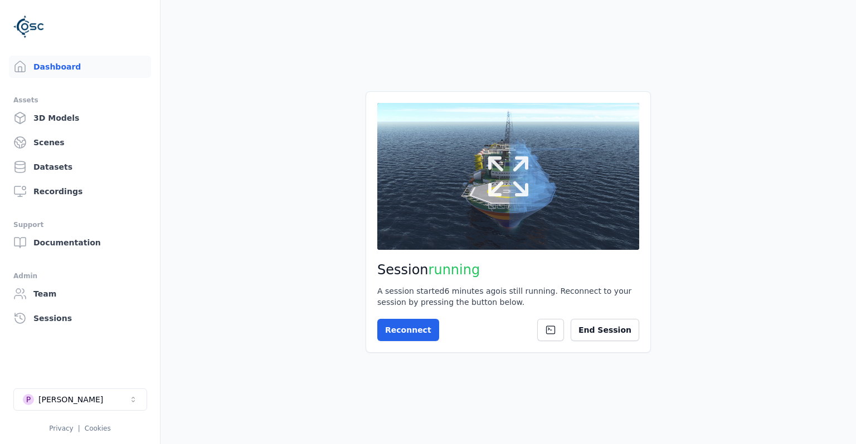
click at [487, 216] on button at bounding box center [508, 176] width 262 height 147
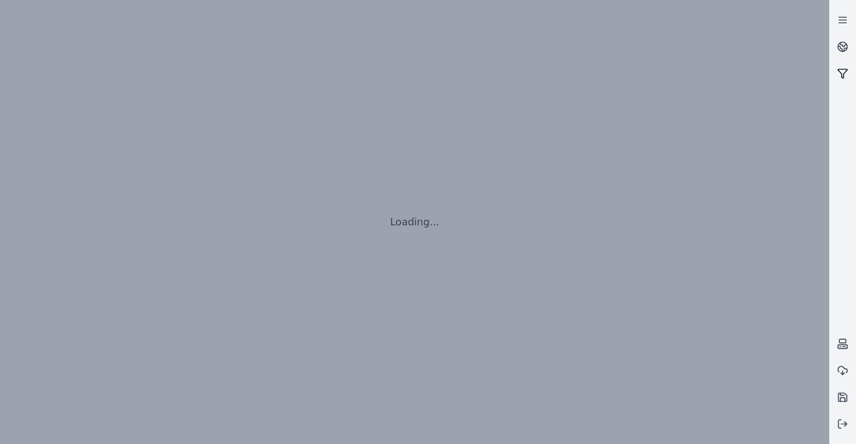
click at [848, 72] on icon at bounding box center [842, 73] width 11 height 11
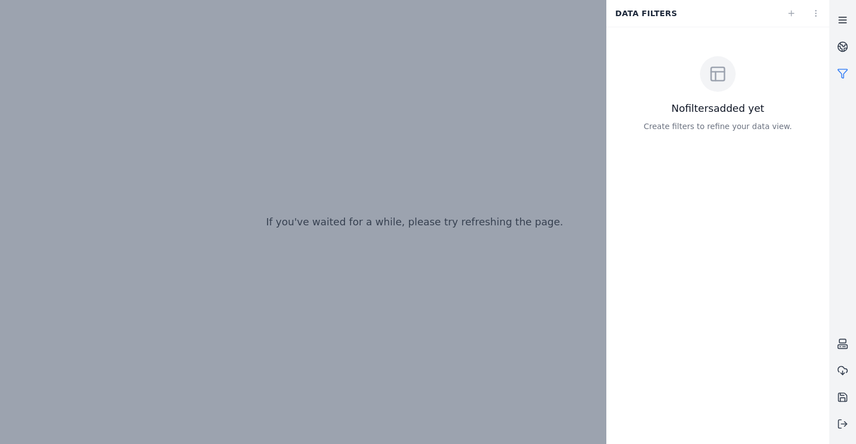
click at [843, 19] on icon at bounding box center [842, 19] width 11 height 11
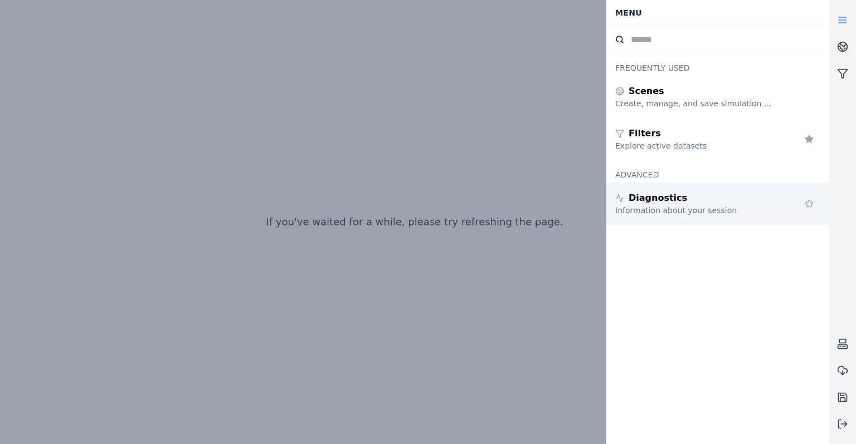
click at [714, 204] on div "Diagnostics" at bounding box center [695, 198] width 160 height 13
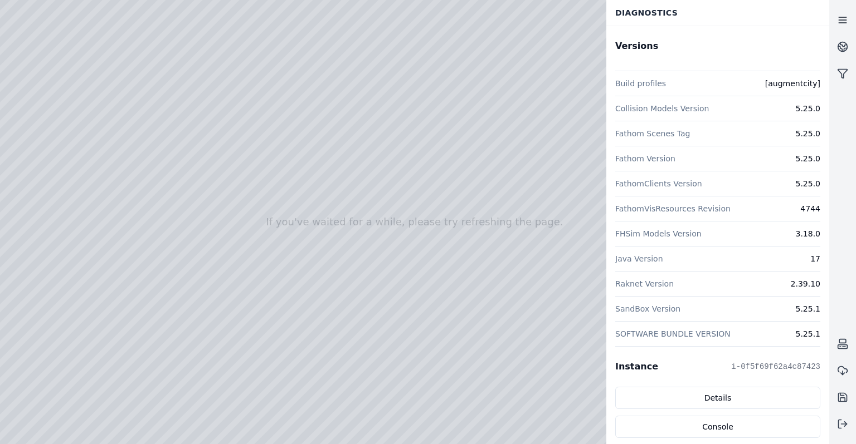
click at [853, 22] on link at bounding box center [842, 20] width 27 height 27
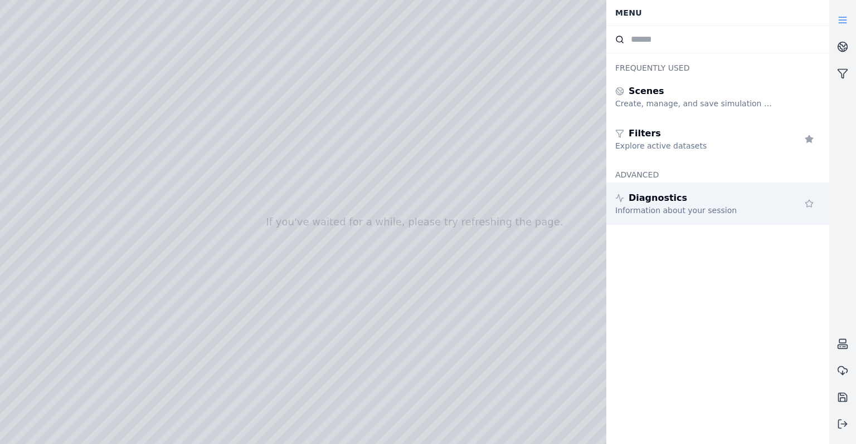
click at [727, 202] on div "Diagnostics" at bounding box center [695, 198] width 160 height 13
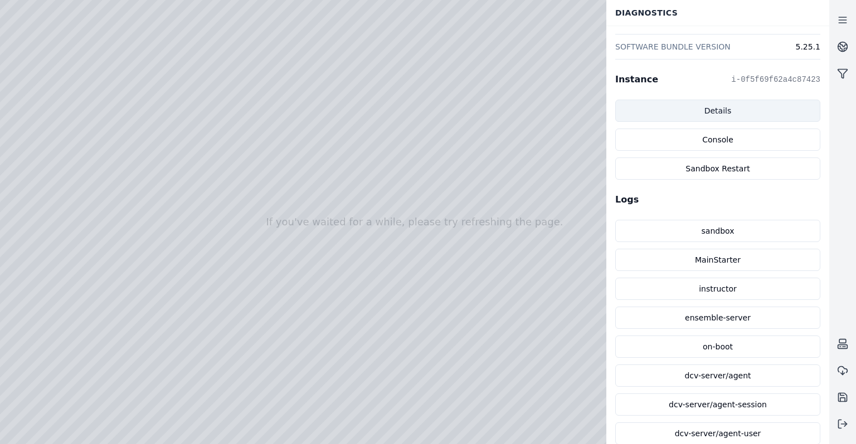
scroll to position [289, 0]
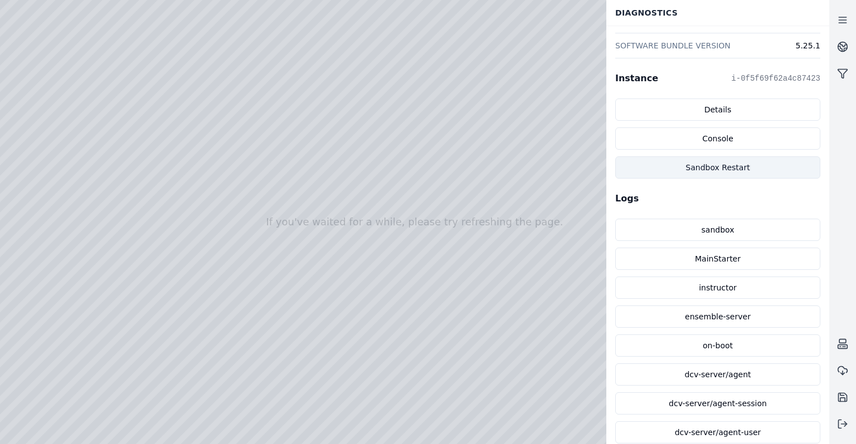
click at [721, 170] on button "Sandbox Restart" at bounding box center [717, 168] width 205 height 22
drag, startPoint x: 385, startPoint y: 195, endPoint x: 213, endPoint y: 208, distance: 172.6
drag, startPoint x: 316, startPoint y: 231, endPoint x: 331, endPoint y: 261, distance: 33.9
drag, startPoint x: 306, startPoint y: 184, endPoint x: 366, endPoint y: 306, distance: 135.3
drag, startPoint x: 373, startPoint y: 284, endPoint x: 378, endPoint y: 265, distance: 19.6
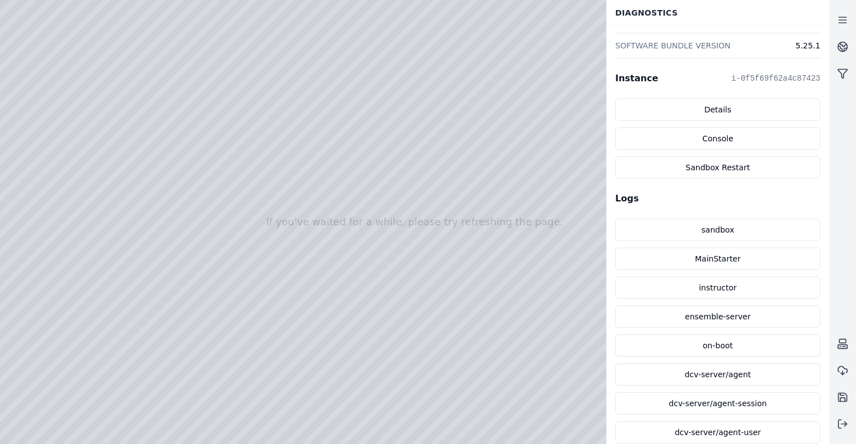
drag, startPoint x: 453, startPoint y: 214, endPoint x: 452, endPoint y: 223, distance: 9.0
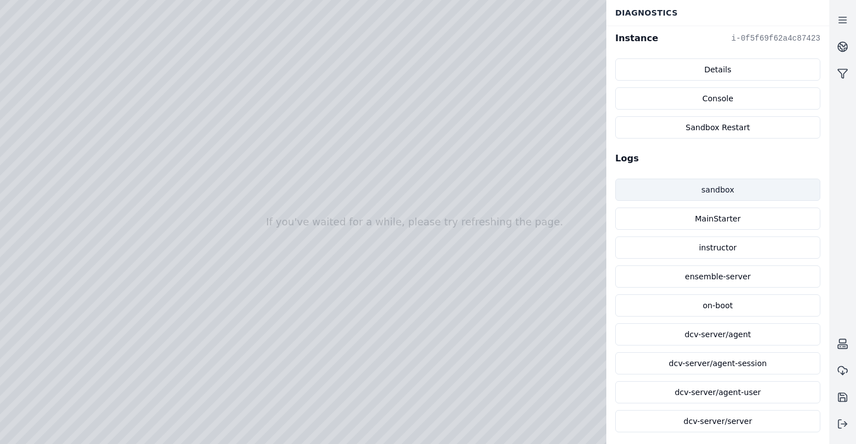
scroll to position [0, 0]
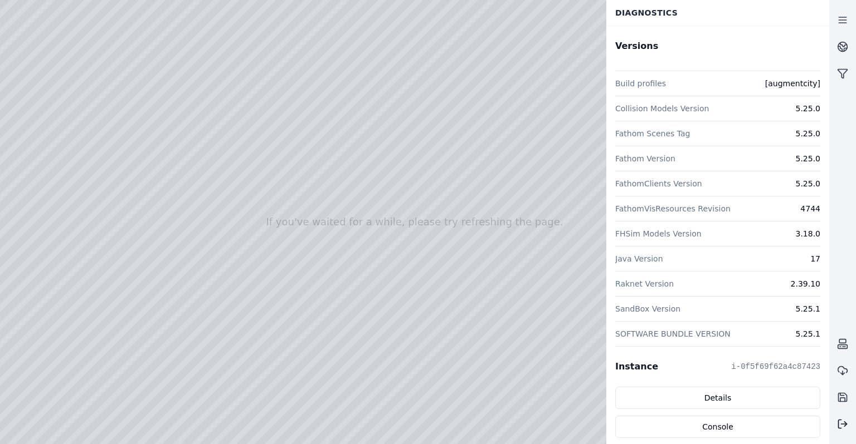
click at [845, 424] on line at bounding box center [844, 424] width 6 height 0
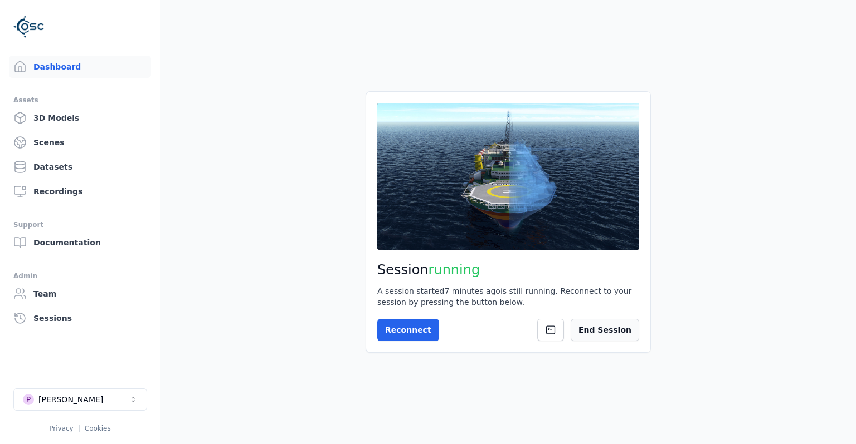
click at [608, 333] on button "End Session" at bounding box center [604, 330] width 69 height 22
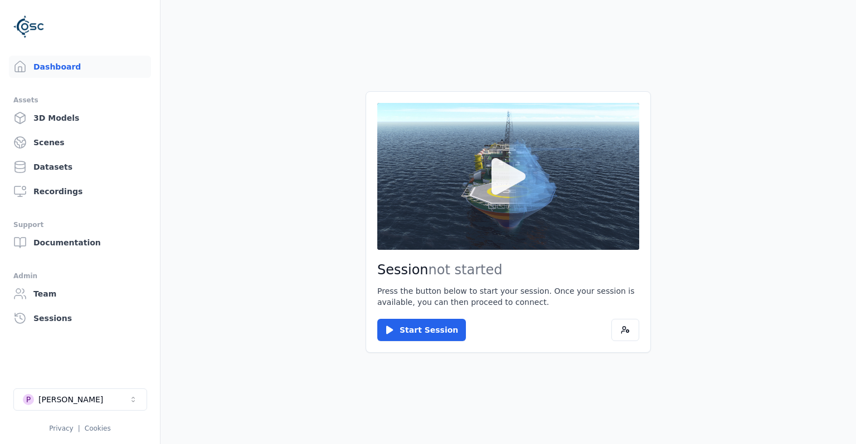
click at [549, 217] on button at bounding box center [508, 176] width 262 height 147
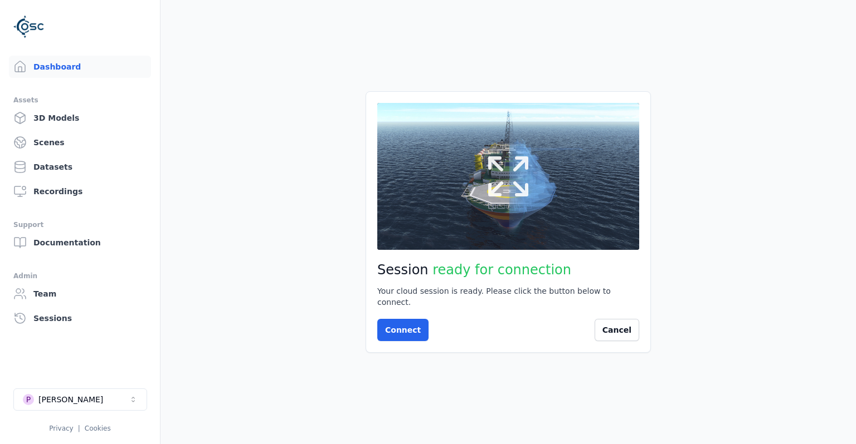
click at [521, 194] on icon at bounding box center [508, 177] width 40 height 40
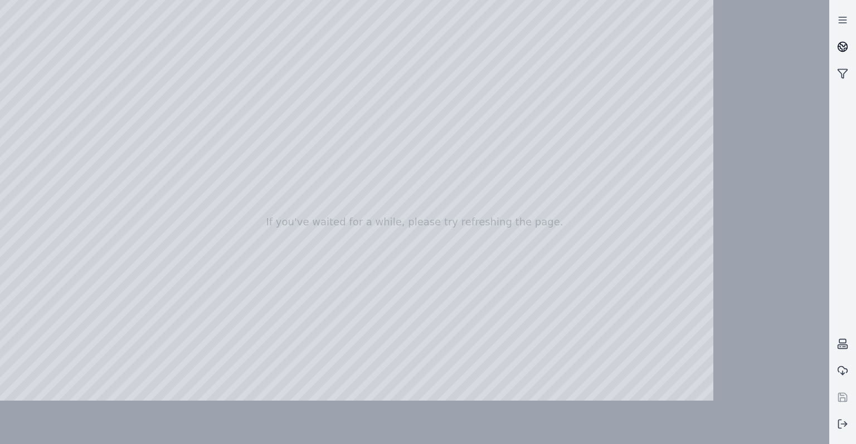
click at [854, 48] on link at bounding box center [842, 46] width 27 height 27
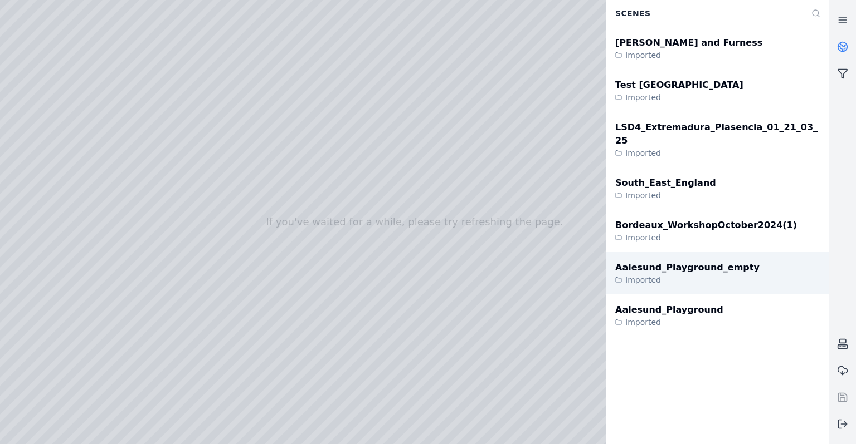
click at [693, 261] on div "Aalesund_Playground_empty" at bounding box center [687, 267] width 144 height 13
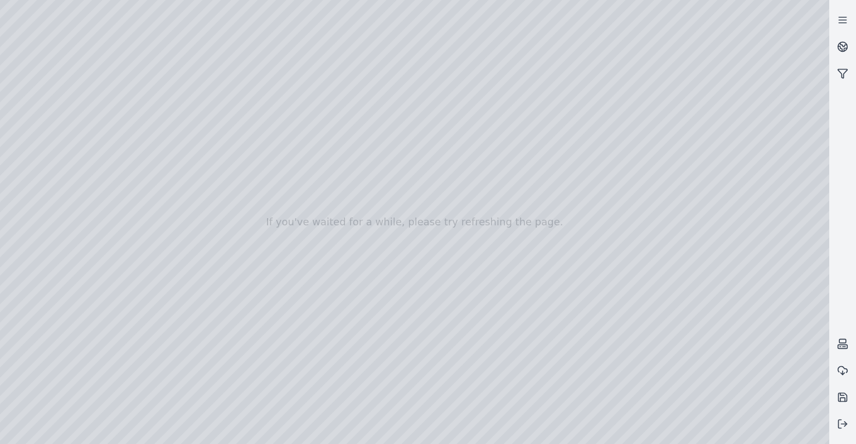
click at [21, 109] on div at bounding box center [414, 222] width 829 height 444
click at [37, 243] on div at bounding box center [414, 222] width 829 height 444
click at [117, 130] on div at bounding box center [414, 222] width 829 height 444
click at [124, 144] on div at bounding box center [414, 222] width 829 height 444
click at [465, 240] on div at bounding box center [414, 222] width 829 height 444
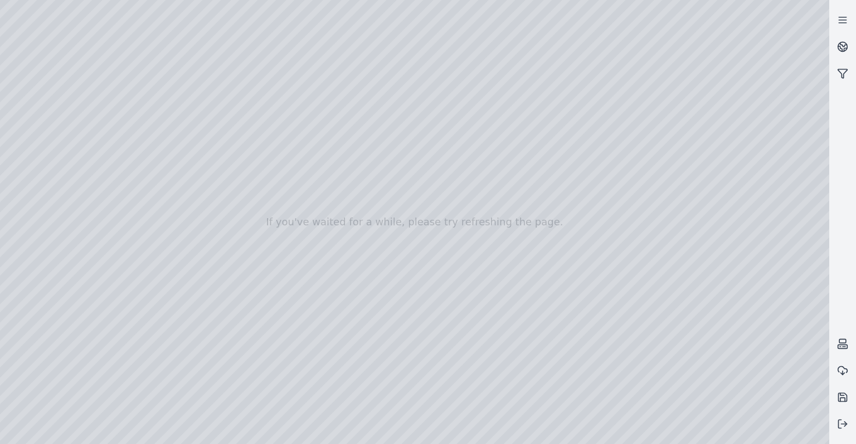
click at [83, 87] on div at bounding box center [414, 222] width 829 height 444
click at [32, 114] on div at bounding box center [414, 222] width 829 height 444
drag, startPoint x: 362, startPoint y: 274, endPoint x: 378, endPoint y: 261, distance: 20.2
drag, startPoint x: 383, startPoint y: 264, endPoint x: 805, endPoint y: 226, distance: 423.3
drag, startPoint x: 627, startPoint y: 168, endPoint x: 287, endPoint y: 296, distance: 362.4
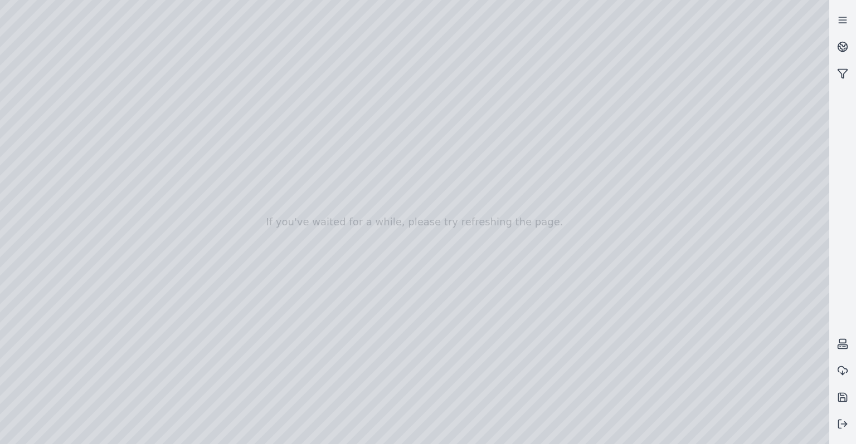
drag, startPoint x: 572, startPoint y: 216, endPoint x: 436, endPoint y: 336, distance: 182.3
drag, startPoint x: 436, startPoint y: 336, endPoint x: 620, endPoint y: 347, distance: 184.7
drag, startPoint x: 555, startPoint y: 314, endPoint x: 507, endPoint y: 295, distance: 50.8
drag, startPoint x: 481, startPoint y: 339, endPoint x: 345, endPoint y: 221, distance: 180.0
click at [348, 262] on div at bounding box center [414, 222] width 829 height 444
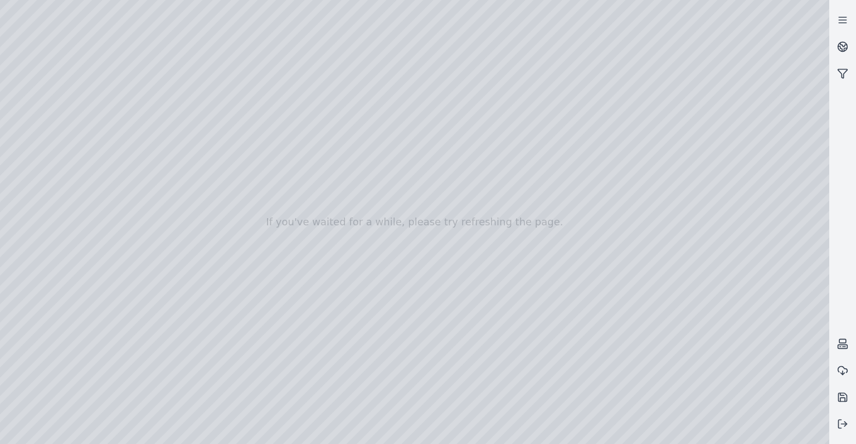
click at [730, 69] on div at bounding box center [414, 222] width 829 height 444
drag, startPoint x: 457, startPoint y: 289, endPoint x: 425, endPoint y: 278, distance: 34.0
click at [466, 233] on div at bounding box center [414, 222] width 829 height 444
click at [536, 214] on div at bounding box center [414, 222] width 829 height 444
click at [451, 229] on div at bounding box center [414, 222] width 829 height 444
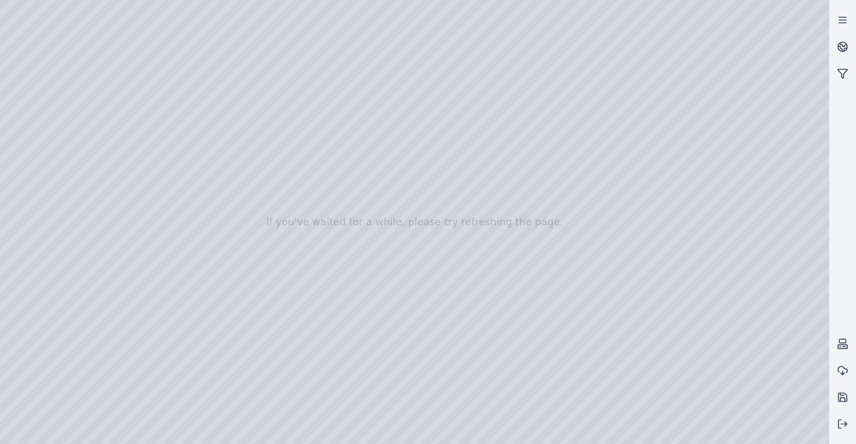
click at [785, 143] on div at bounding box center [414, 222] width 829 height 444
click at [770, 163] on div at bounding box center [414, 222] width 829 height 444
click at [740, 190] on div at bounding box center [414, 222] width 829 height 444
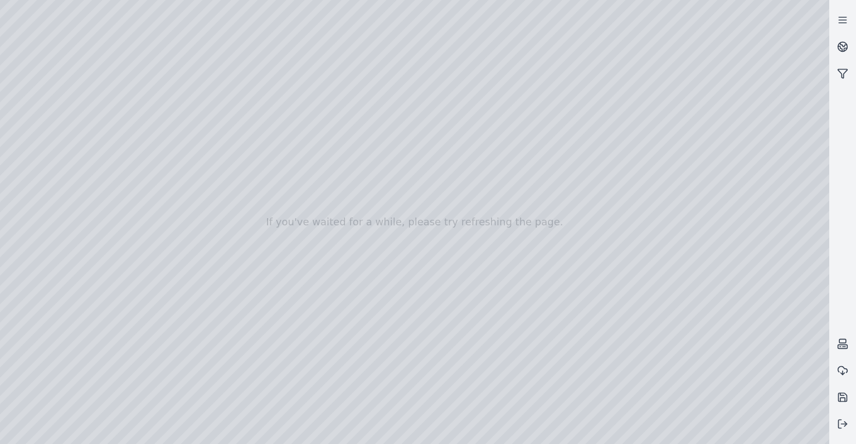
click at [737, 209] on div at bounding box center [414, 222] width 829 height 444
click at [744, 284] on div at bounding box center [414, 222] width 829 height 444
click at [731, 341] on div at bounding box center [414, 222] width 829 height 444
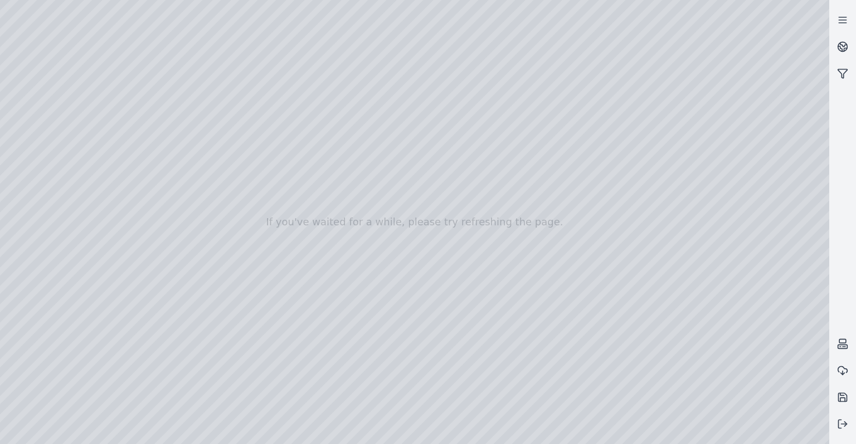
click at [731, 341] on div at bounding box center [414, 222] width 829 height 444
click at [753, 119] on div at bounding box center [414, 222] width 829 height 444
click at [343, 268] on div at bounding box center [414, 222] width 829 height 444
click at [752, 117] on div at bounding box center [414, 222] width 829 height 444
click at [257, 273] on div at bounding box center [414, 222] width 829 height 444
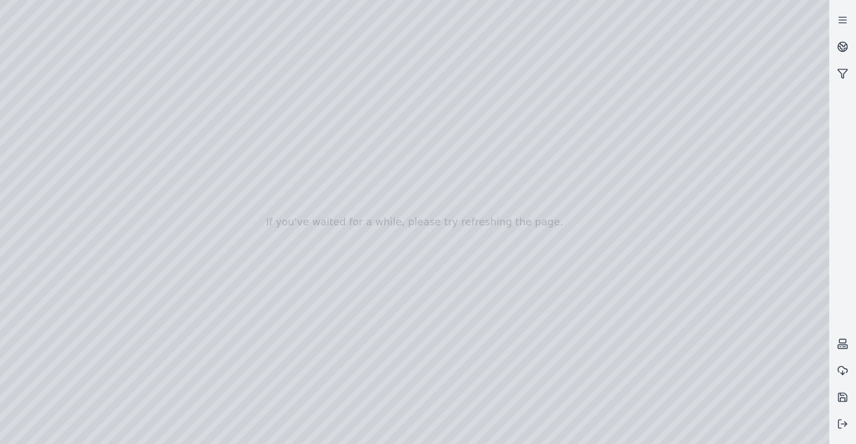
click at [752, 119] on div at bounding box center [414, 222] width 829 height 444
click at [568, 284] on div at bounding box center [414, 222] width 829 height 444
drag, startPoint x: 570, startPoint y: 222, endPoint x: 556, endPoint y: 250, distance: 31.6
drag, startPoint x: 556, startPoint y: 250, endPoint x: 543, endPoint y: 245, distance: 14.5
drag, startPoint x: 527, startPoint y: 258, endPoint x: 522, endPoint y: 252, distance: 8.4
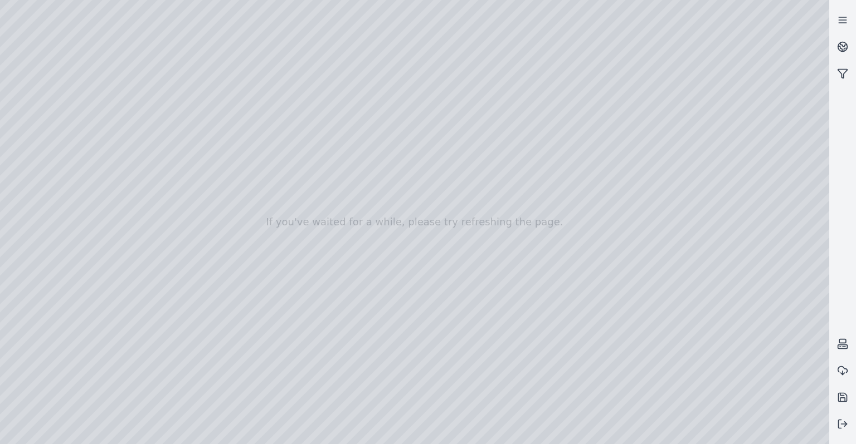
click at [32, 97] on div at bounding box center [414, 222] width 829 height 444
click at [33, 106] on div at bounding box center [414, 222] width 829 height 444
click at [40, 128] on div at bounding box center [414, 222] width 829 height 444
click at [200, 159] on div at bounding box center [414, 222] width 829 height 444
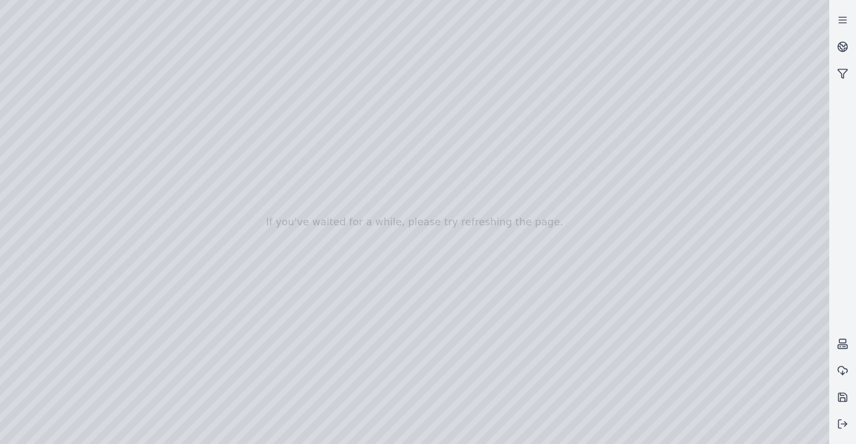
click at [200, 159] on div at bounding box center [414, 222] width 829 height 444
drag, startPoint x: 534, startPoint y: 312, endPoint x: 538, endPoint y: 293, distance: 19.3
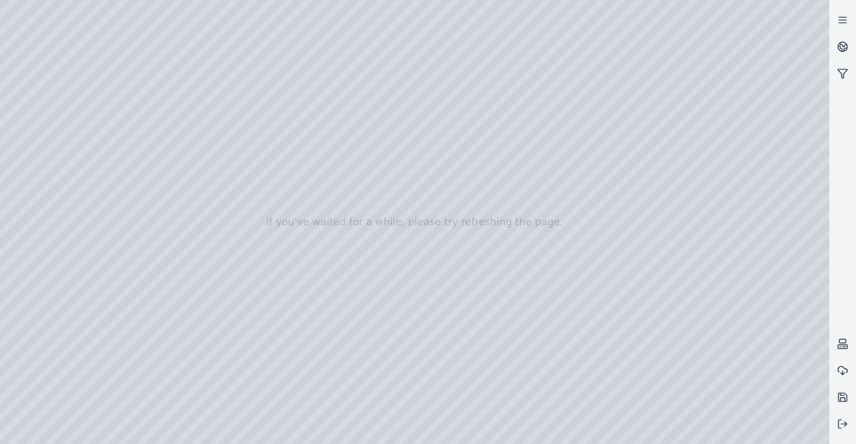
click at [200, 159] on div at bounding box center [414, 222] width 829 height 444
click at [203, 158] on div at bounding box center [414, 222] width 829 height 444
drag, startPoint x: 641, startPoint y: 203, endPoint x: 642, endPoint y: 223, distance: 20.1
drag, startPoint x: 449, startPoint y: 243, endPoint x: 487, endPoint y: 294, distance: 63.6
click at [471, 209] on div at bounding box center [414, 222] width 829 height 444
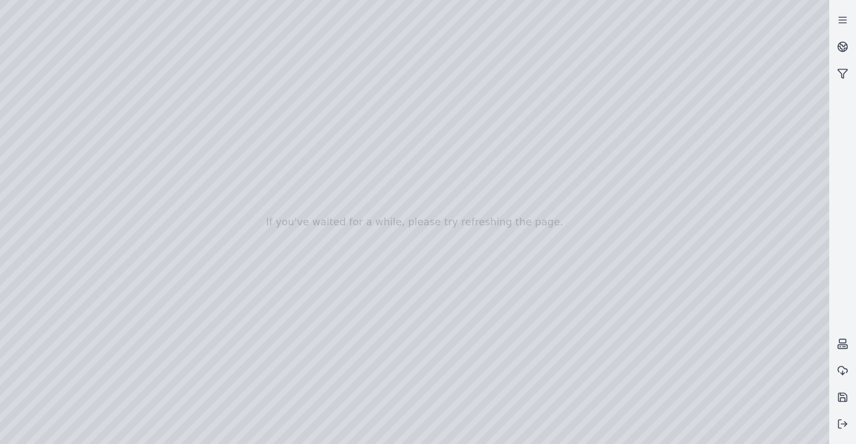
drag, startPoint x: 478, startPoint y: 246, endPoint x: 694, endPoint y: 225, distance: 217.1
drag, startPoint x: 694, startPoint y: 225, endPoint x: 489, endPoint y: 212, distance: 205.4
drag, startPoint x: 534, startPoint y: 206, endPoint x: 532, endPoint y: 222, distance: 15.6
click at [808, 246] on div at bounding box center [414, 222] width 829 height 444
click at [639, 256] on div at bounding box center [414, 222] width 829 height 444
